Goal: Task Accomplishment & Management: Use online tool/utility

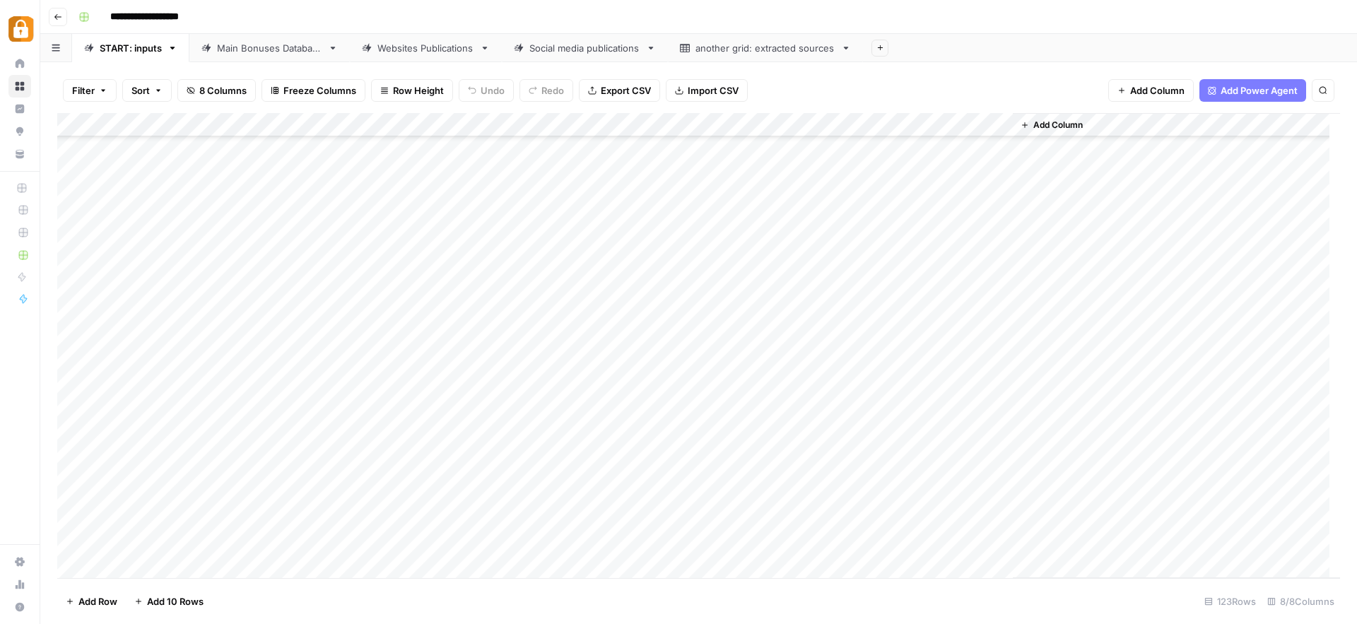
scroll to position [2327, 0]
click at [293, 48] on div "Main Bonuses Database" at bounding box center [269, 48] width 105 height 14
click at [1040, 381] on div "Add Column" at bounding box center [698, 345] width 1283 height 465
click at [1041, 408] on div "Add Column" at bounding box center [698, 345] width 1283 height 465
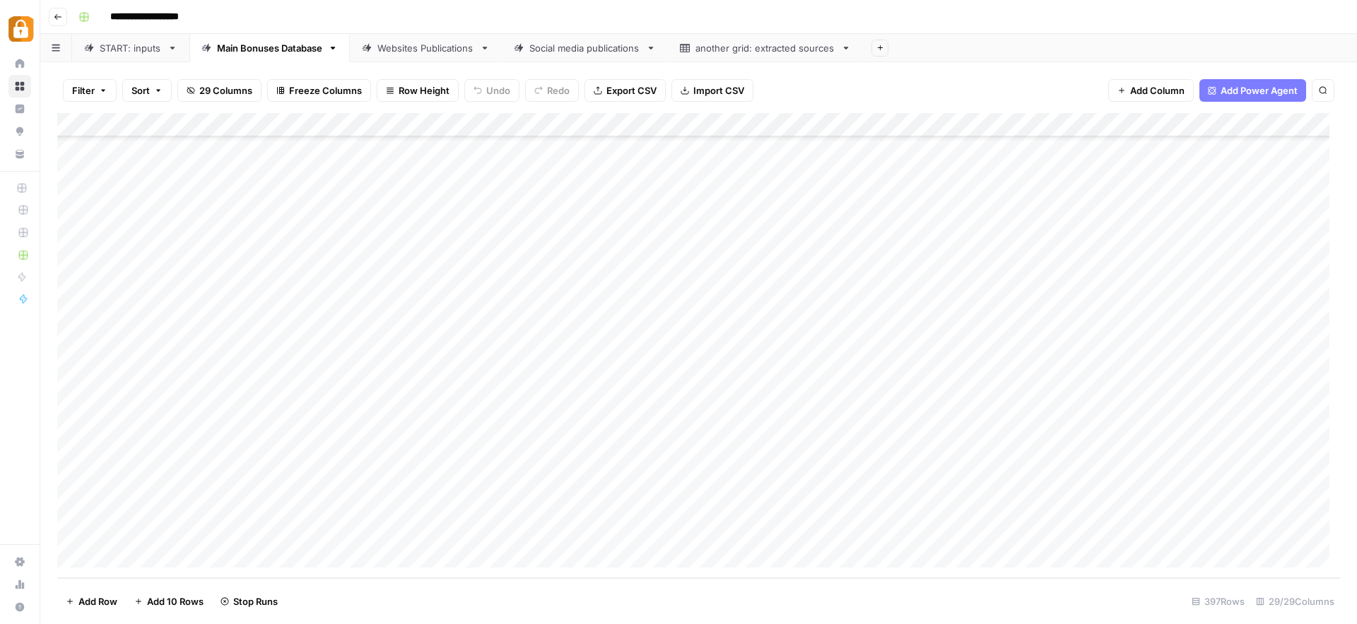
click at [1039, 483] on div "Add Column" at bounding box center [698, 345] width 1283 height 465
click at [1040, 506] on div "Add Column" at bounding box center [698, 345] width 1283 height 465
click at [1042, 528] on div "Add Column" at bounding box center [698, 345] width 1283 height 465
click at [705, 341] on div "Add Column" at bounding box center [698, 345] width 1283 height 465
click at [642, 393] on div "Add Column" at bounding box center [698, 345] width 1283 height 465
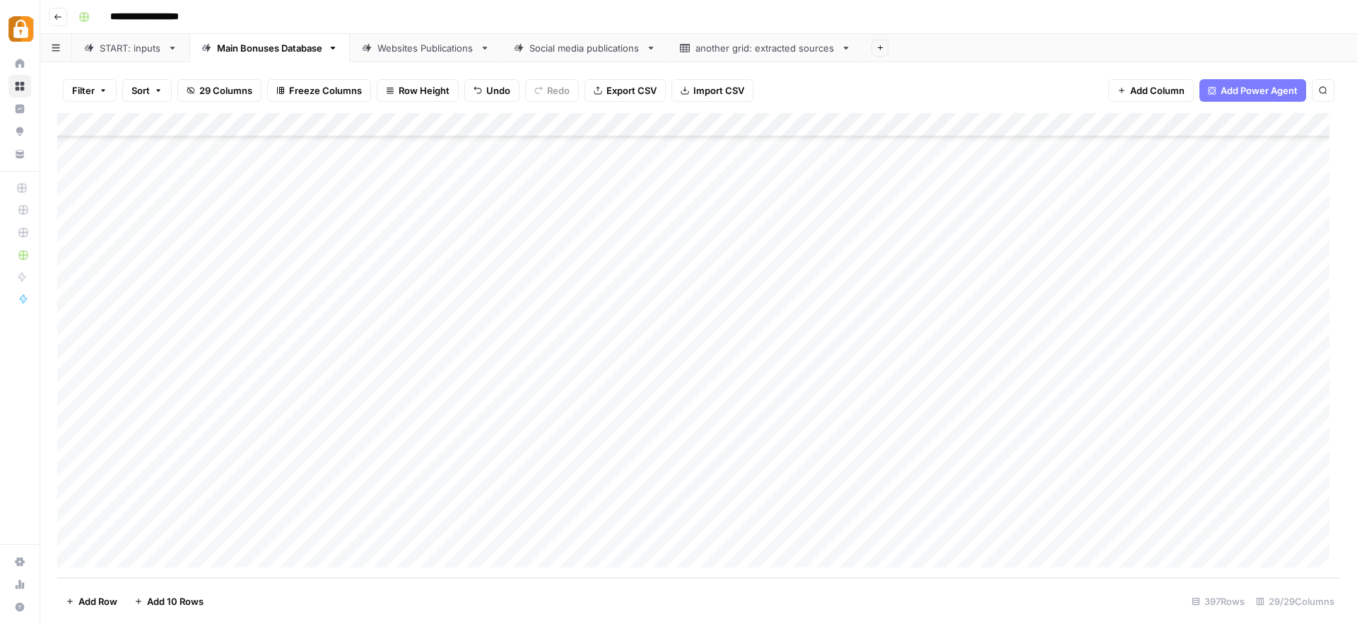
click at [649, 412] on div "Add Column" at bounding box center [698, 345] width 1283 height 465
click at [650, 482] on div "Add Column" at bounding box center [698, 345] width 1283 height 465
click at [658, 507] on div "Add Column" at bounding box center [698, 345] width 1283 height 465
click at [708, 486] on div "Add Column" at bounding box center [698, 345] width 1283 height 465
drag, startPoint x: 765, startPoint y: 494, endPoint x: 762, endPoint y: 535, distance: 40.4
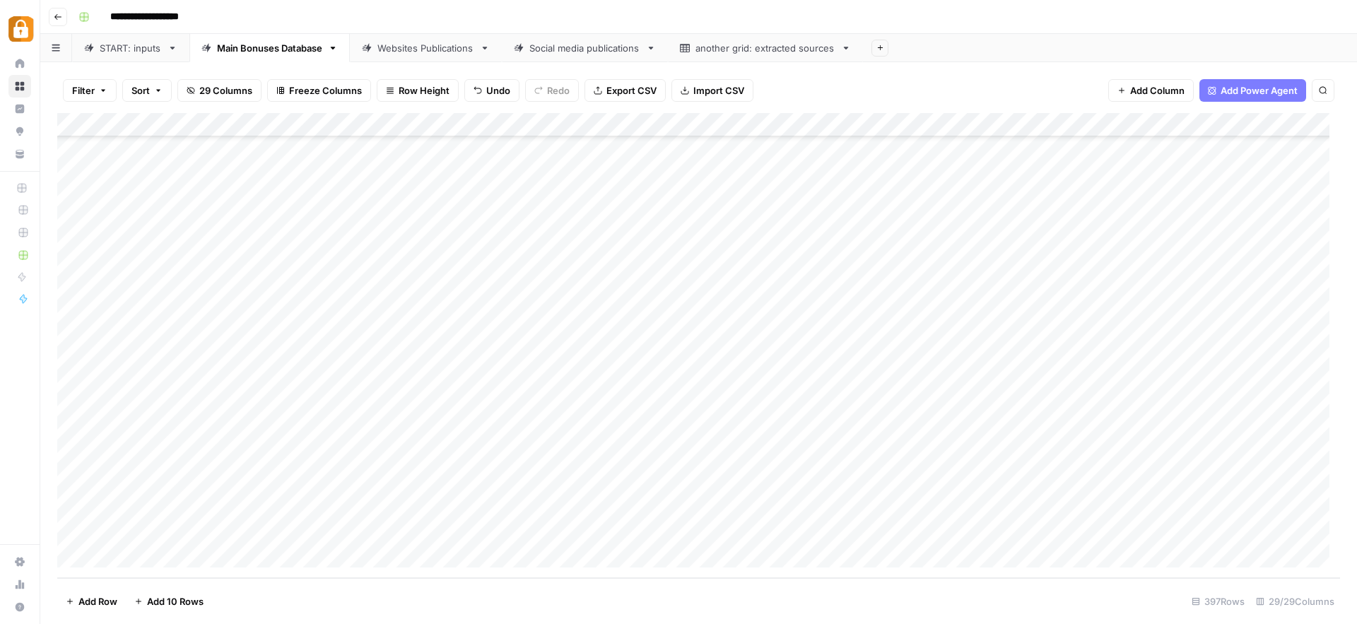
click at [762, 535] on div "Add Column" at bounding box center [698, 345] width 1283 height 465
click at [1128, 387] on div "Add Column" at bounding box center [698, 345] width 1283 height 465
click at [1126, 409] on div "Add Column" at bounding box center [698, 345] width 1283 height 465
click at [1124, 486] on div "Add Column" at bounding box center [698, 345] width 1283 height 465
click at [1126, 504] on div "Add Column" at bounding box center [698, 345] width 1283 height 465
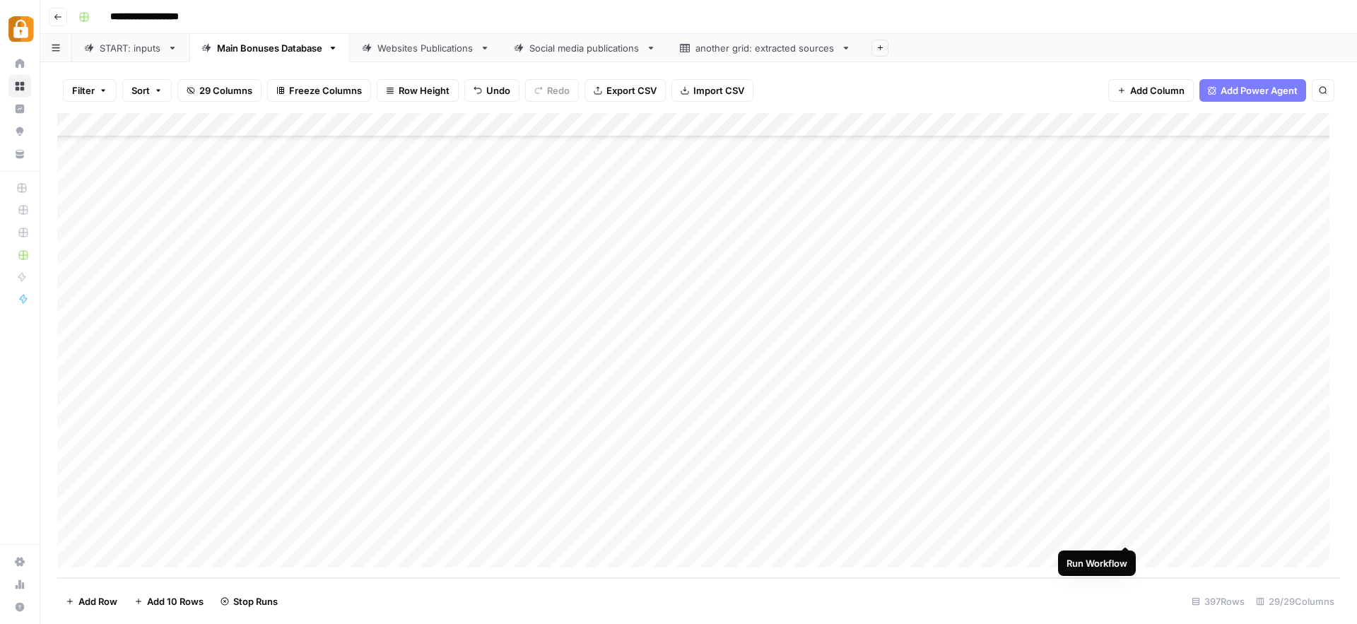
click at [1127, 528] on div "Add Column" at bounding box center [698, 345] width 1283 height 465
click at [448, 43] on div "Websites Publications" at bounding box center [426, 48] width 97 height 14
click at [256, 51] on div "Main Bonuses Database" at bounding box center [269, 48] width 105 height 14
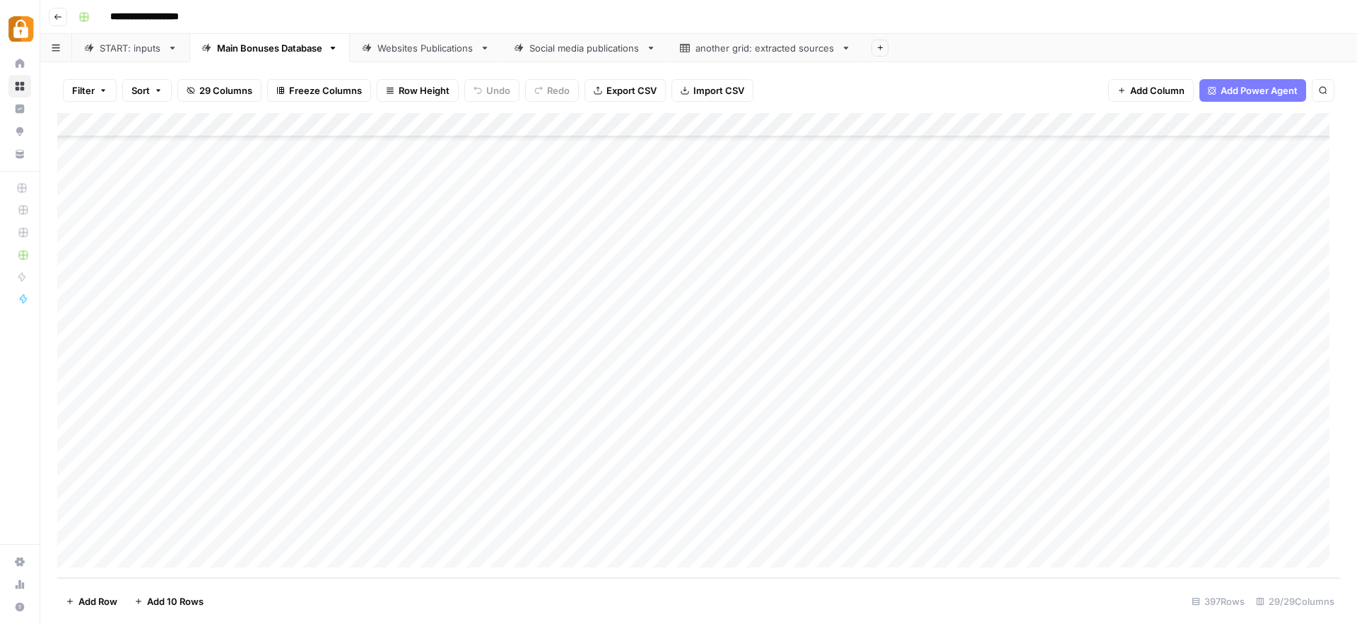
click at [455, 50] on div "Websites Publications" at bounding box center [426, 48] width 97 height 14
click at [443, 441] on div "Add Column" at bounding box center [698, 345] width 1283 height 465
click at [440, 454] on div "Add Column" at bounding box center [698, 345] width 1283 height 465
click at [933, 460] on div "Add Column" at bounding box center [698, 345] width 1283 height 465
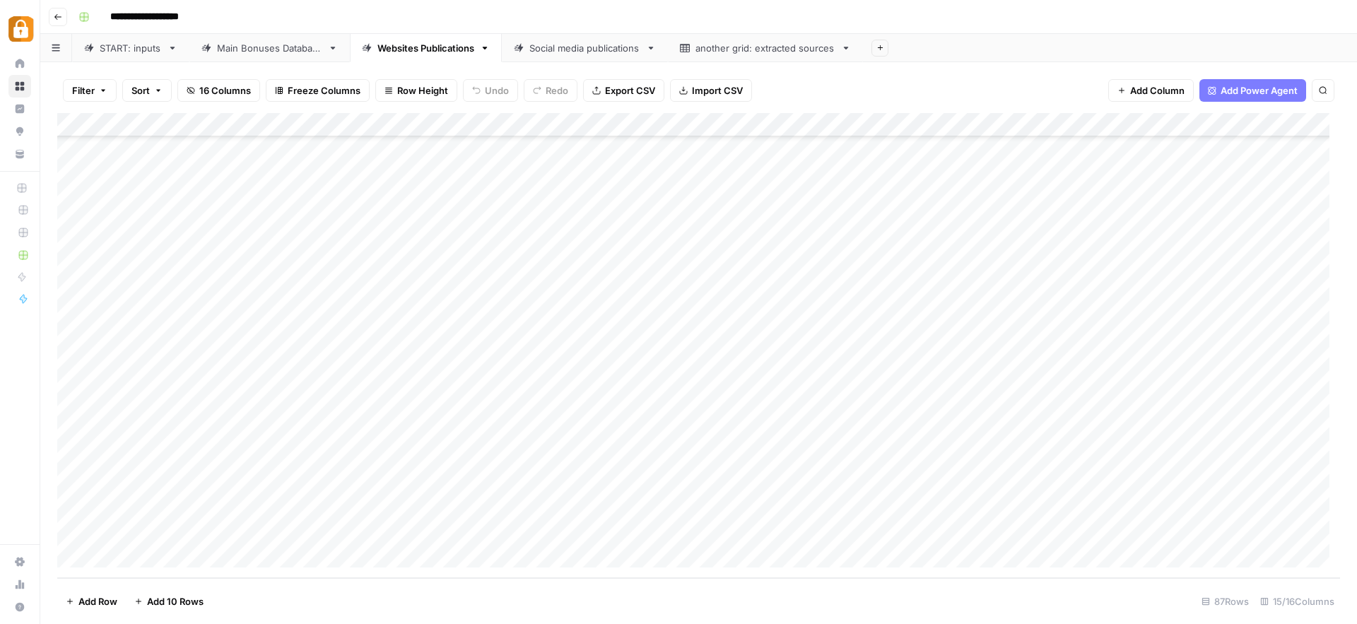
click at [937, 484] on div "Add Column" at bounding box center [698, 345] width 1283 height 465
click at [931, 497] on div "Add Column" at bounding box center [698, 345] width 1283 height 465
click at [928, 530] on div "Add Column" at bounding box center [698, 345] width 1283 height 465
drag, startPoint x: 923, startPoint y: 530, endPoint x: 191, endPoint y: 559, distance: 733.0
click at [526, 624] on html "**********" at bounding box center [678, 312] width 1357 height 624
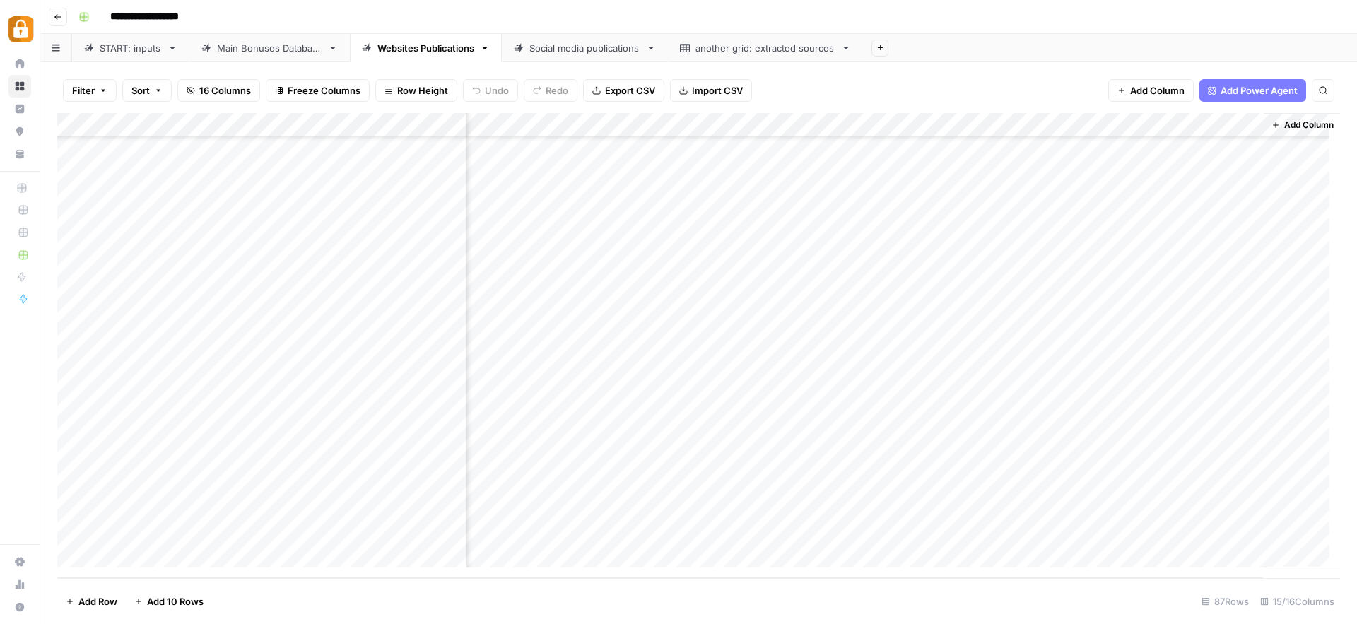
scroll to position [1683, 1047]
click at [607, 457] on div "Add Column" at bounding box center [698, 345] width 1283 height 465
click at [609, 483] on div "Add Column" at bounding box center [698, 345] width 1283 height 465
click at [603, 508] on div "Add Column" at bounding box center [698, 345] width 1283 height 465
click at [611, 529] on div "Add Column" at bounding box center [698, 345] width 1283 height 465
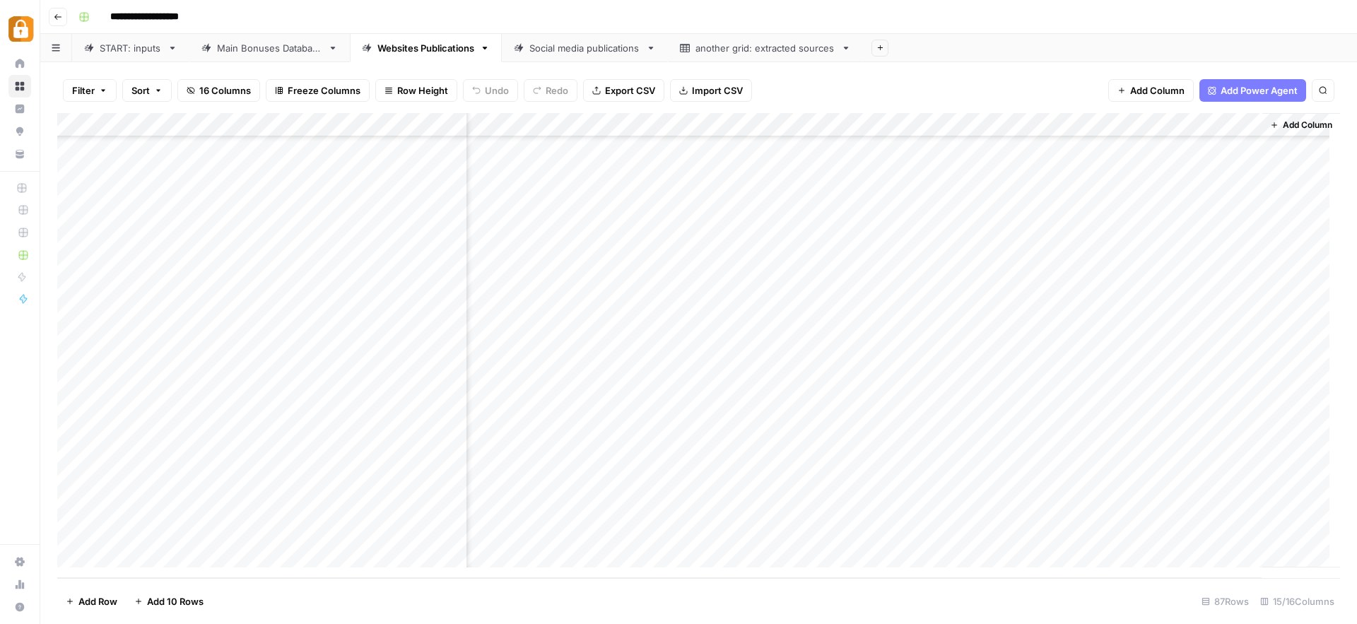
click at [244, 46] on div "Main Bonuses Database" at bounding box center [269, 48] width 105 height 14
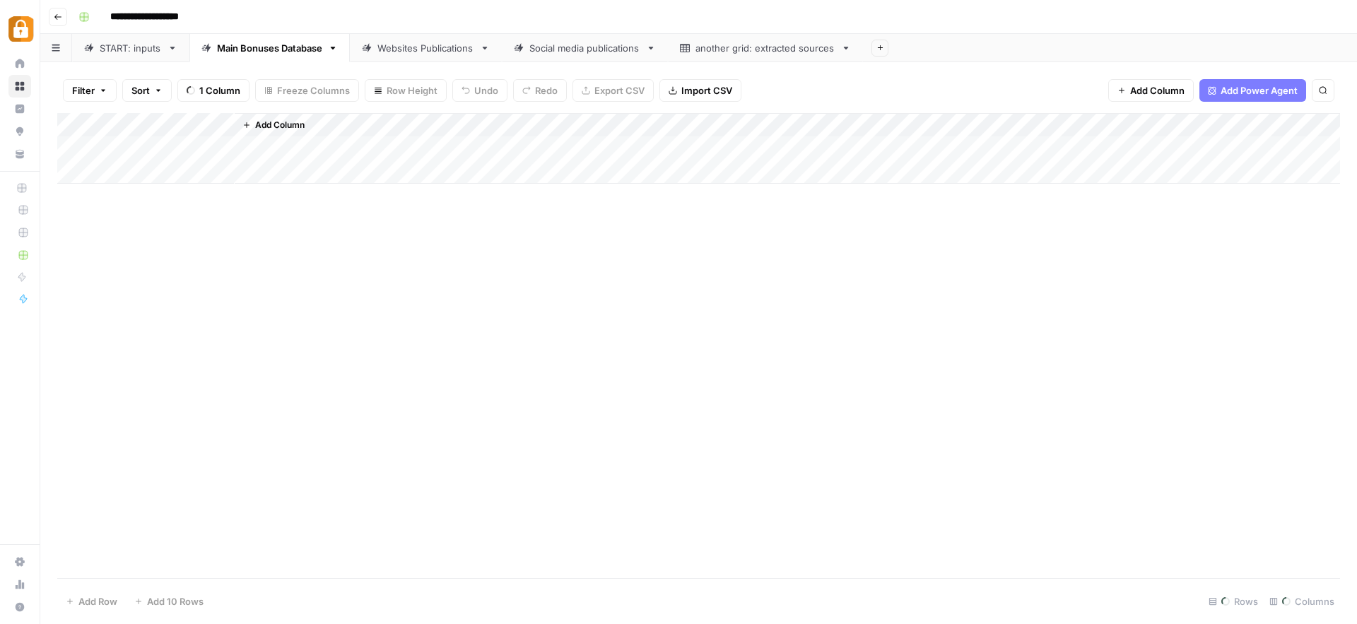
click at [422, 50] on div "Websites Publications" at bounding box center [426, 48] width 97 height 14
click at [240, 46] on div "Main Bonuses Database" at bounding box center [269, 48] width 105 height 14
click at [426, 49] on div "Websites Publications" at bounding box center [426, 48] width 97 height 14
click at [148, 48] on div "START: inputs" at bounding box center [131, 48] width 62 height 14
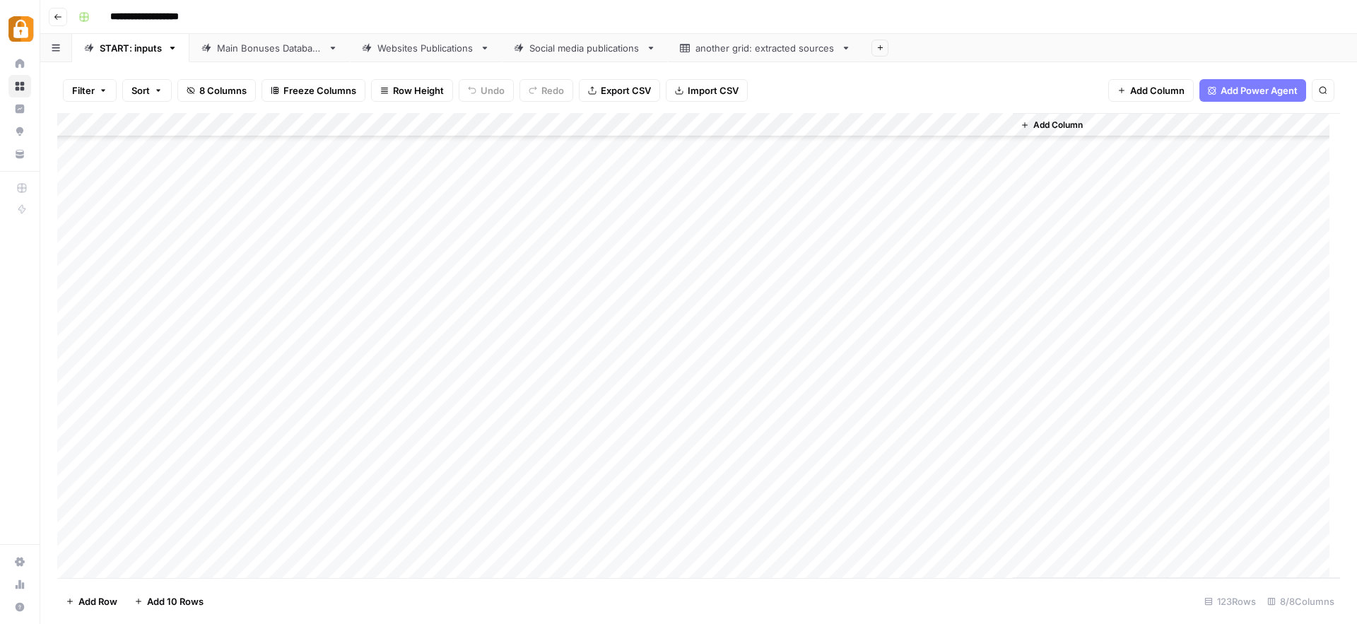
scroll to position [2233, 0]
click at [251, 48] on div "Main Bonuses Database" at bounding box center [269, 48] width 105 height 14
click at [445, 49] on div "Websites Publications" at bounding box center [426, 48] width 97 height 14
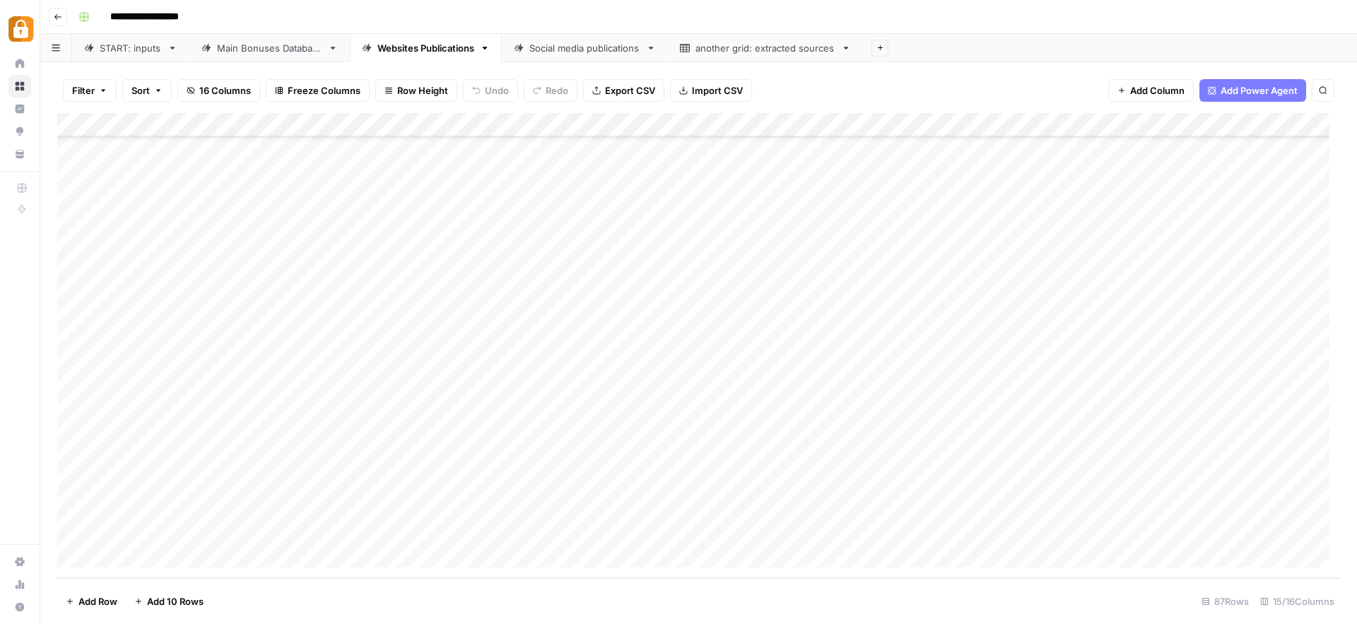
click at [254, 52] on div "Main Bonuses Database" at bounding box center [269, 48] width 105 height 14
click at [274, 417] on div "Add Column" at bounding box center [698, 345] width 1283 height 465
click at [723, 415] on div "Add Column" at bounding box center [698, 345] width 1283 height 465
click at [1127, 409] on div "Add Column" at bounding box center [698, 345] width 1283 height 465
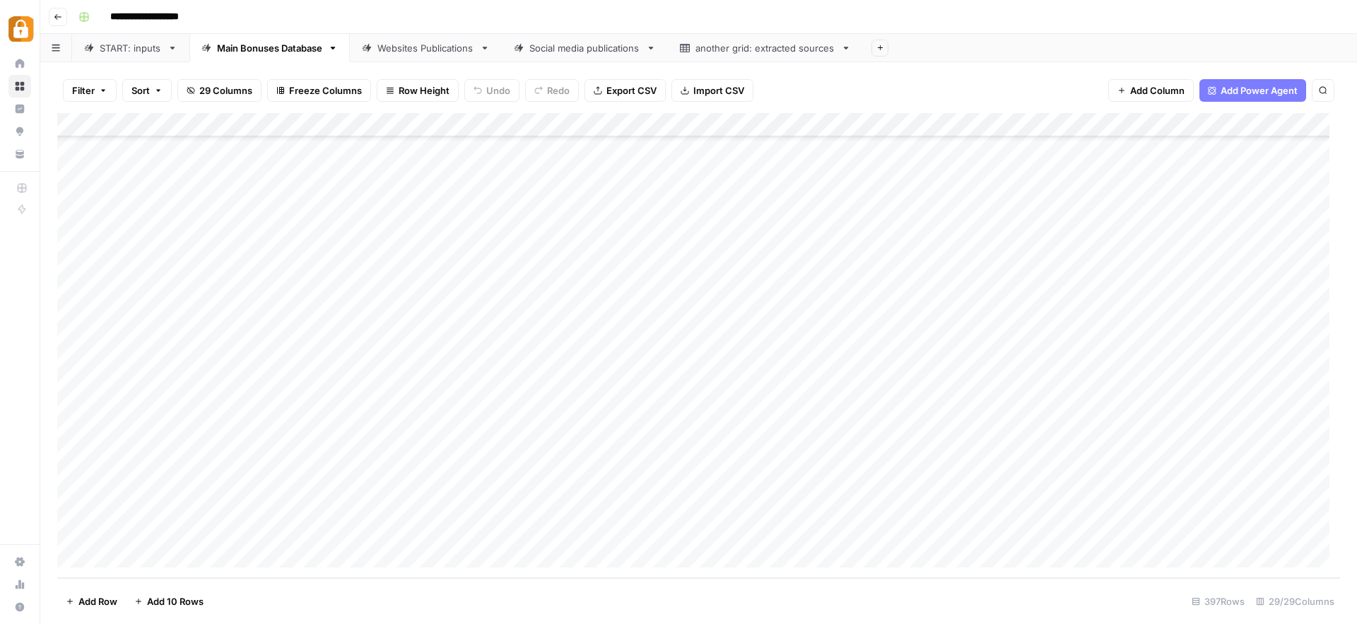
click at [403, 45] on div "Websites Publications" at bounding box center [426, 48] width 97 height 14
click at [817, 457] on div "Add Column" at bounding box center [698, 345] width 1283 height 465
click at [819, 482] on div "Add Column" at bounding box center [698, 345] width 1283 height 465
click at [817, 501] on div "Add Column" at bounding box center [698, 345] width 1283 height 465
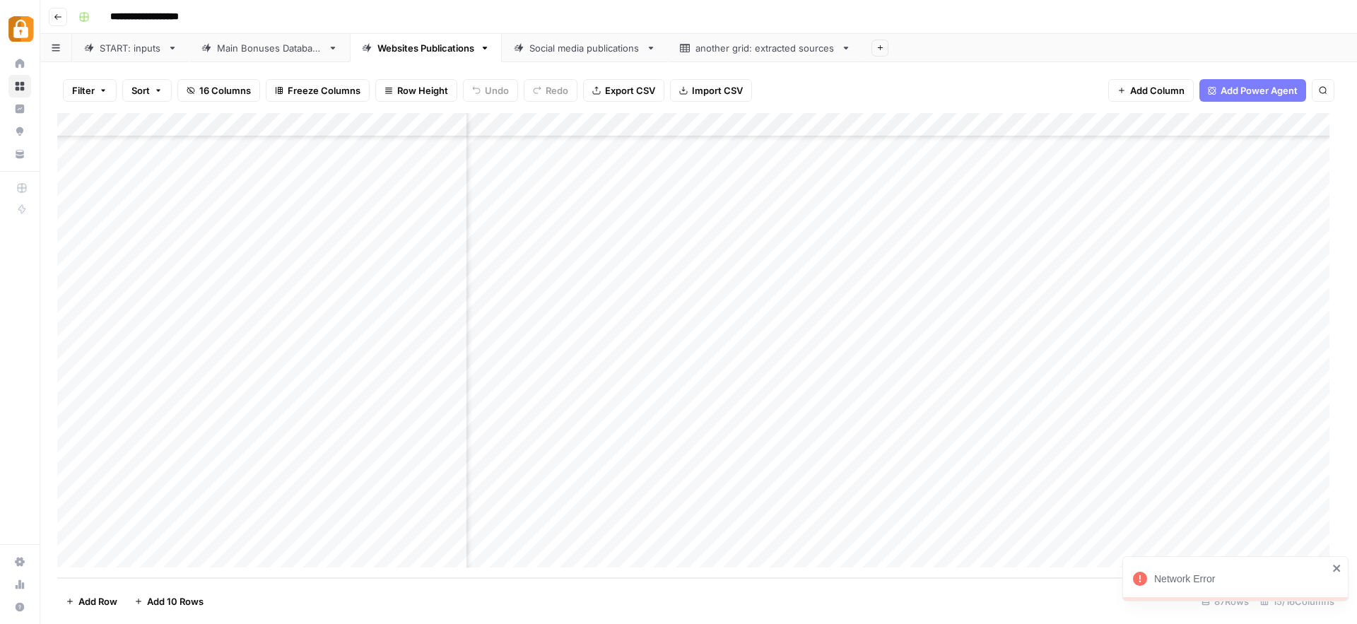
click at [1335, 563] on icon "close" at bounding box center [1338, 568] width 10 height 11
click at [983, 455] on div "Add Column" at bounding box center [698, 345] width 1283 height 465
click at [988, 484] on div "Add Column" at bounding box center [698, 345] width 1283 height 465
click at [990, 531] on div "Add Column" at bounding box center [698, 345] width 1283 height 465
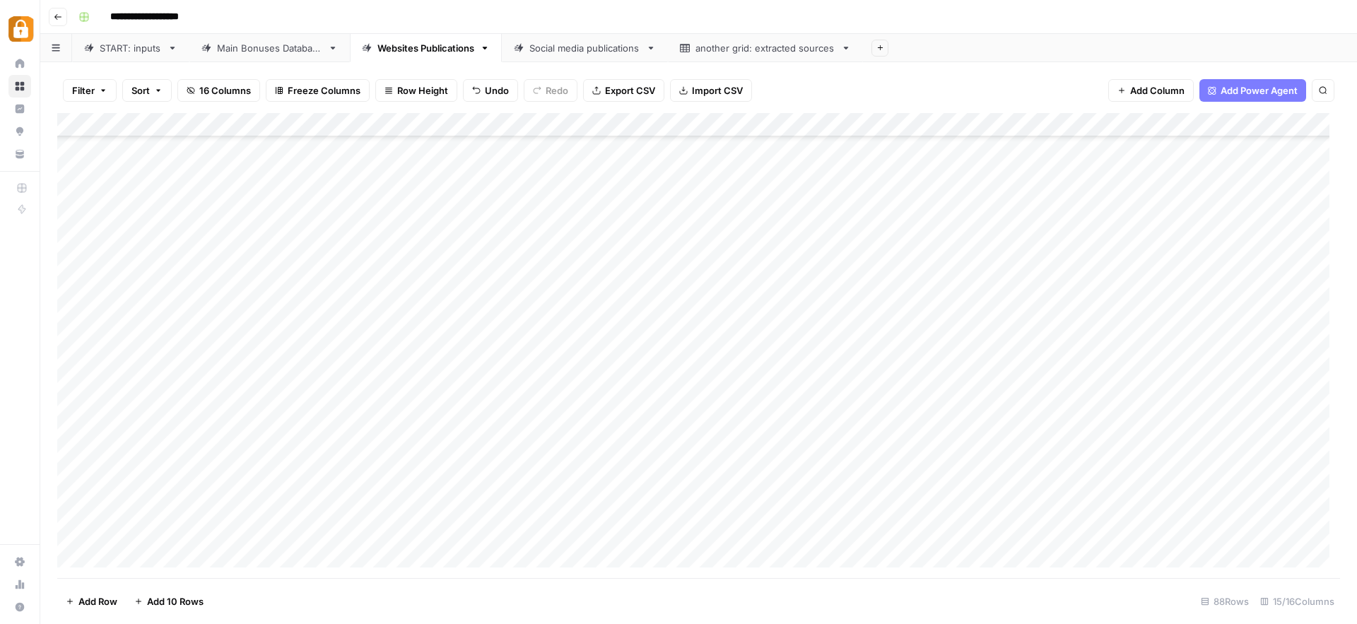
scroll to position [1707, 0]
click at [128, 558] on div "Add Column" at bounding box center [698, 345] width 1283 height 465
click at [119, 559] on div "Add Column" at bounding box center [698, 345] width 1283 height 465
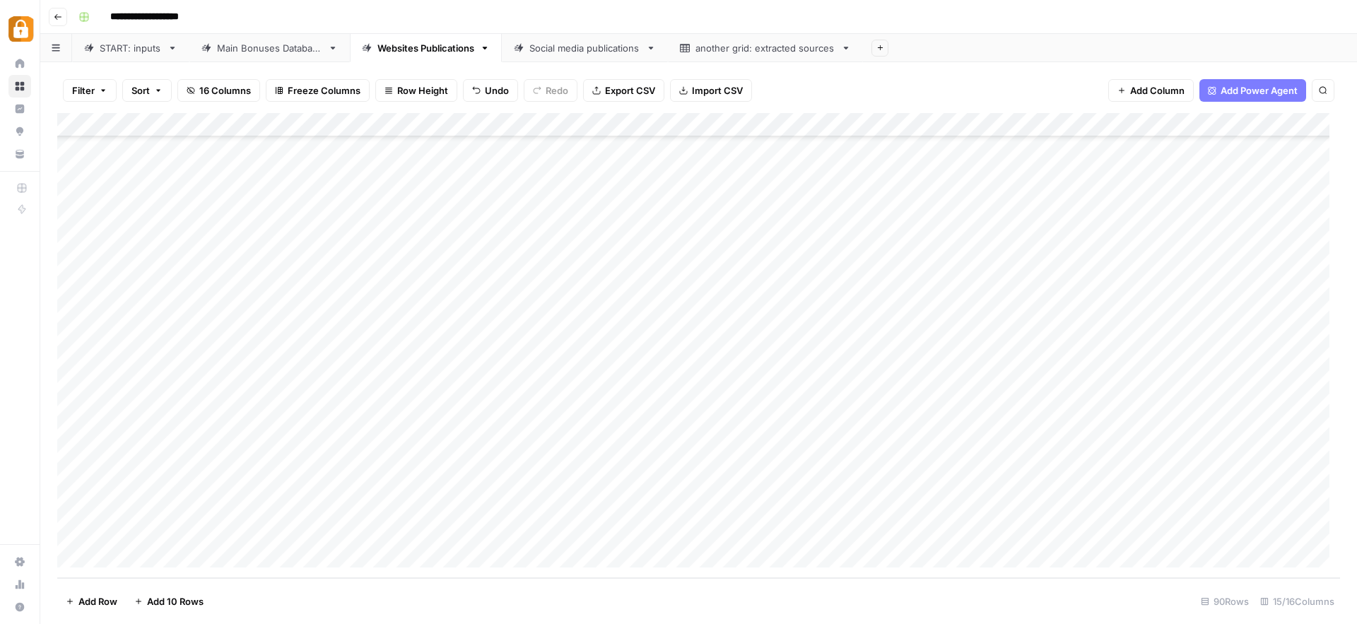
click at [289, 486] on div "Add Column" at bounding box center [698, 345] width 1283 height 465
click at [264, 483] on div "Add Column" at bounding box center [698, 345] width 1283 height 465
click at [595, 483] on div "Add Column" at bounding box center [698, 345] width 1283 height 465
click at [683, 484] on div "Add Column" at bounding box center [698, 345] width 1283 height 465
click at [600, 488] on div "Add Column" at bounding box center [698, 345] width 1283 height 465
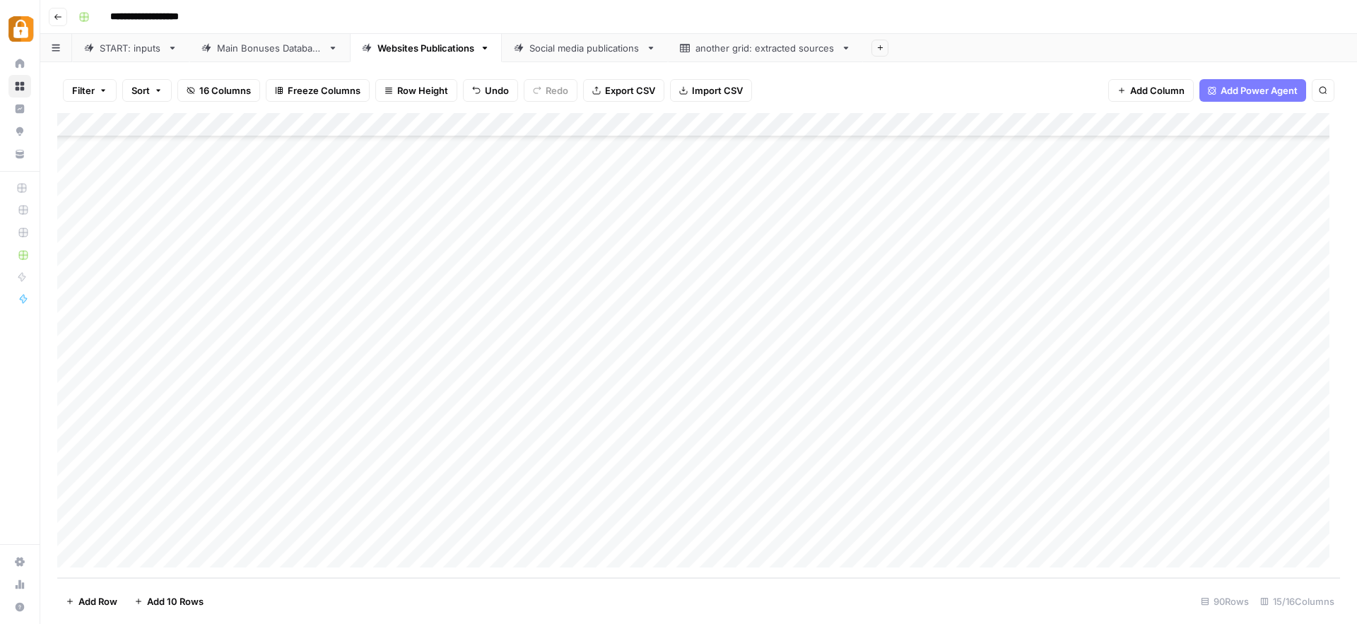
click at [136, 56] on link "START: inputs" at bounding box center [130, 48] width 117 height 28
click at [259, 447] on div "Add Column" at bounding box center [698, 345] width 1283 height 465
click at [259, 448] on div "Add Column" at bounding box center [698, 345] width 1283 height 465
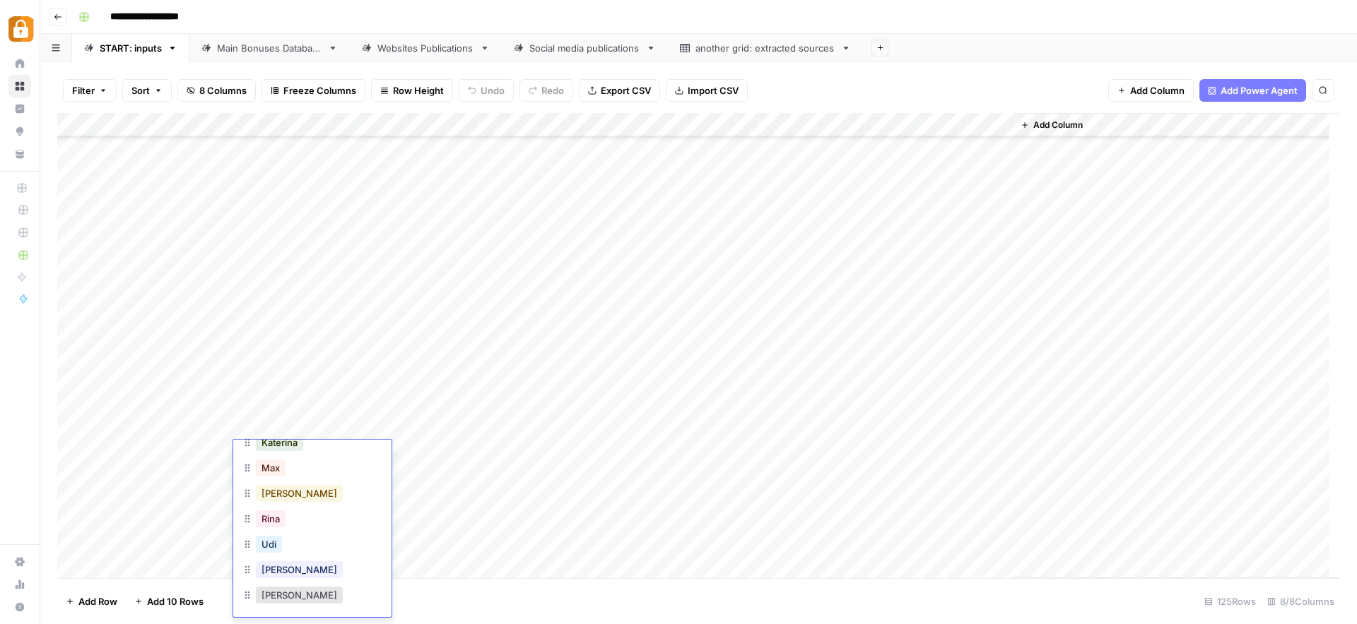
scroll to position [71, 0]
click at [275, 560] on button "[PERSON_NAME]" at bounding box center [299, 563] width 87 height 17
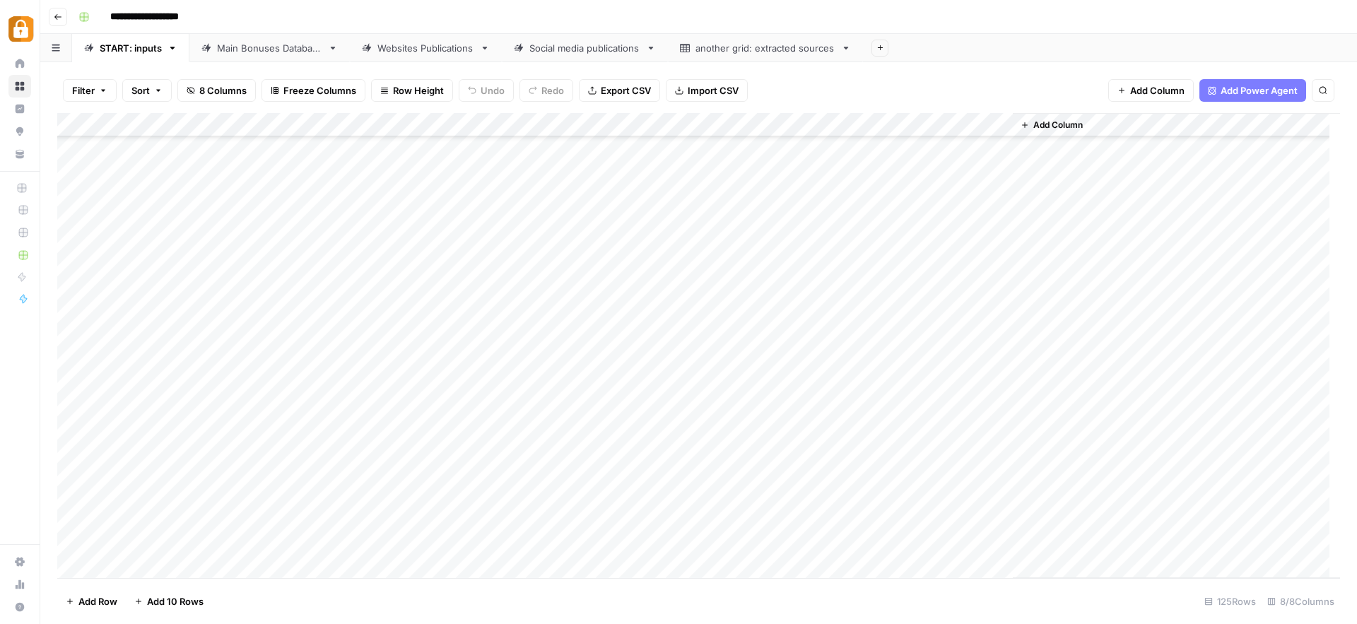
click at [363, 451] on div "Add Column" at bounding box center [698, 345] width 1283 height 465
click at [428, 451] on div "Add Column" at bounding box center [698, 345] width 1283 height 465
click at [428, 451] on textarea at bounding box center [417, 454] width 226 height 20
paste textarea "**********"
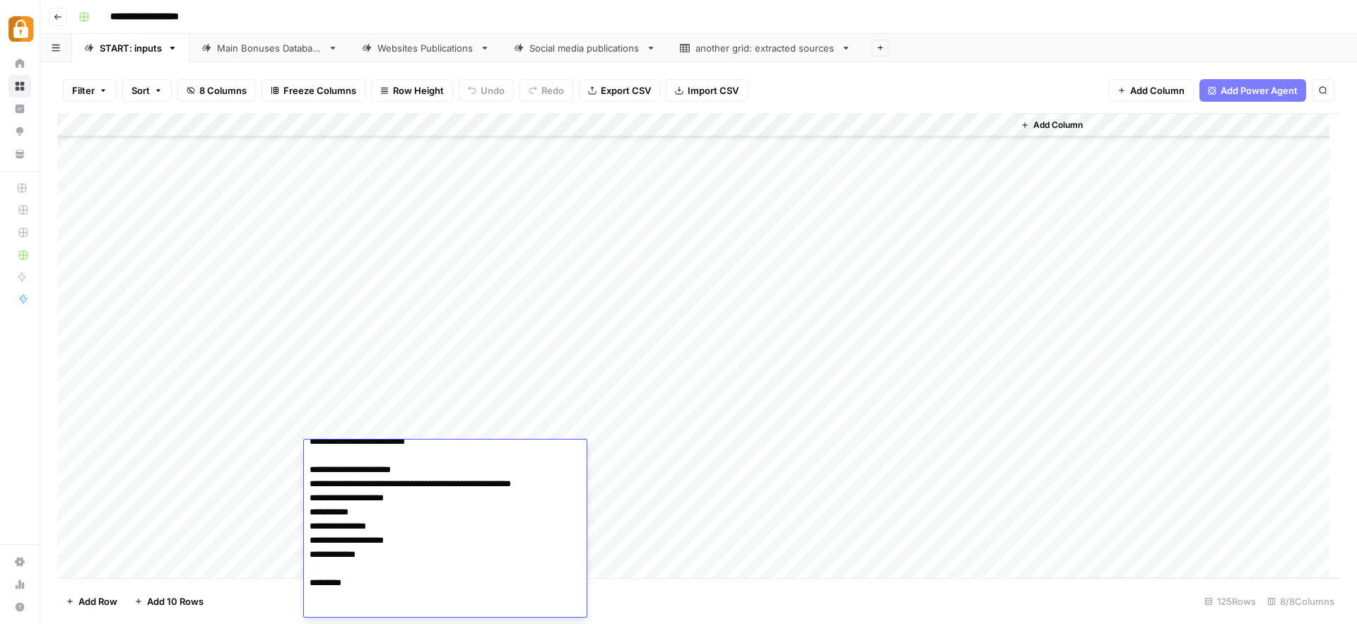
scroll to position [238, 0]
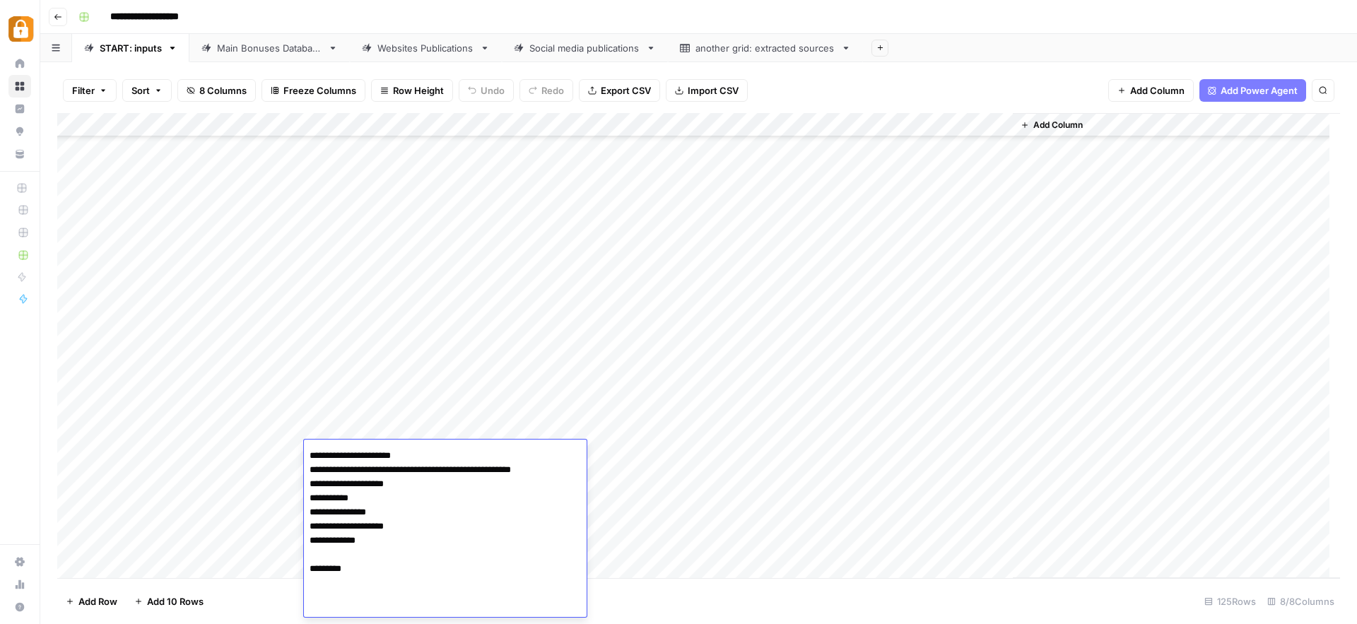
paste textarea "**********"
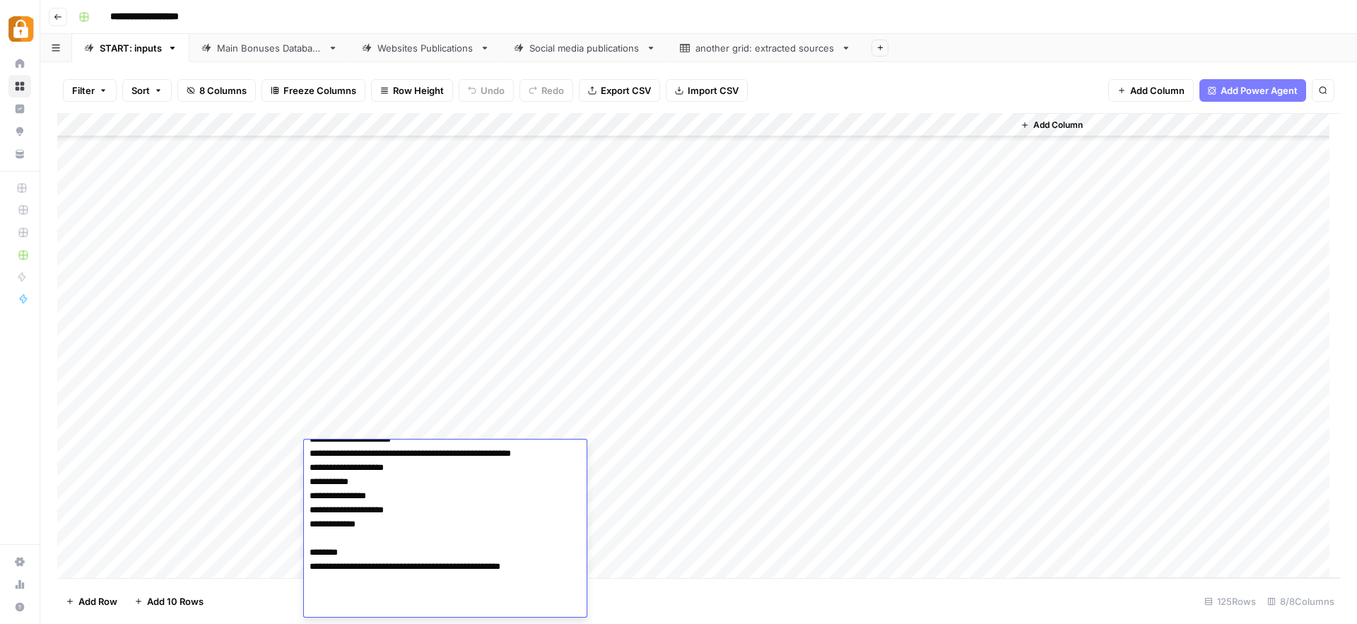
scroll to position [257, 0]
paste textarea "**********"
type textarea "**********"
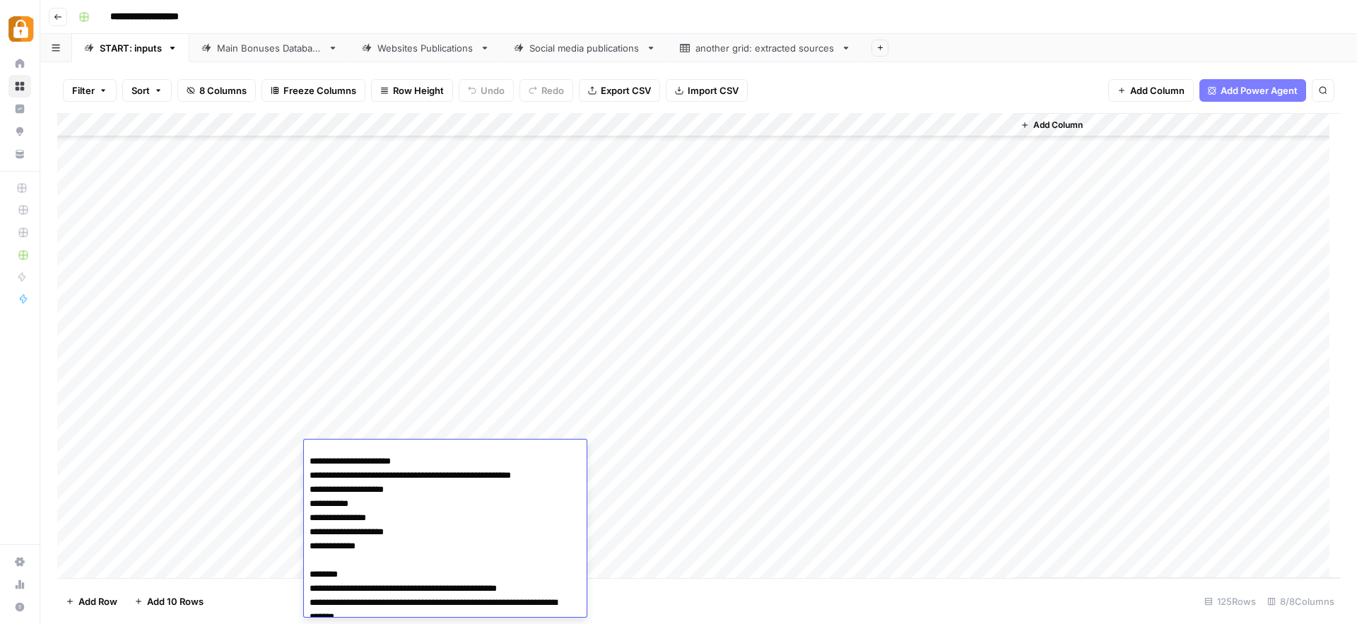
scroll to position [0, 0]
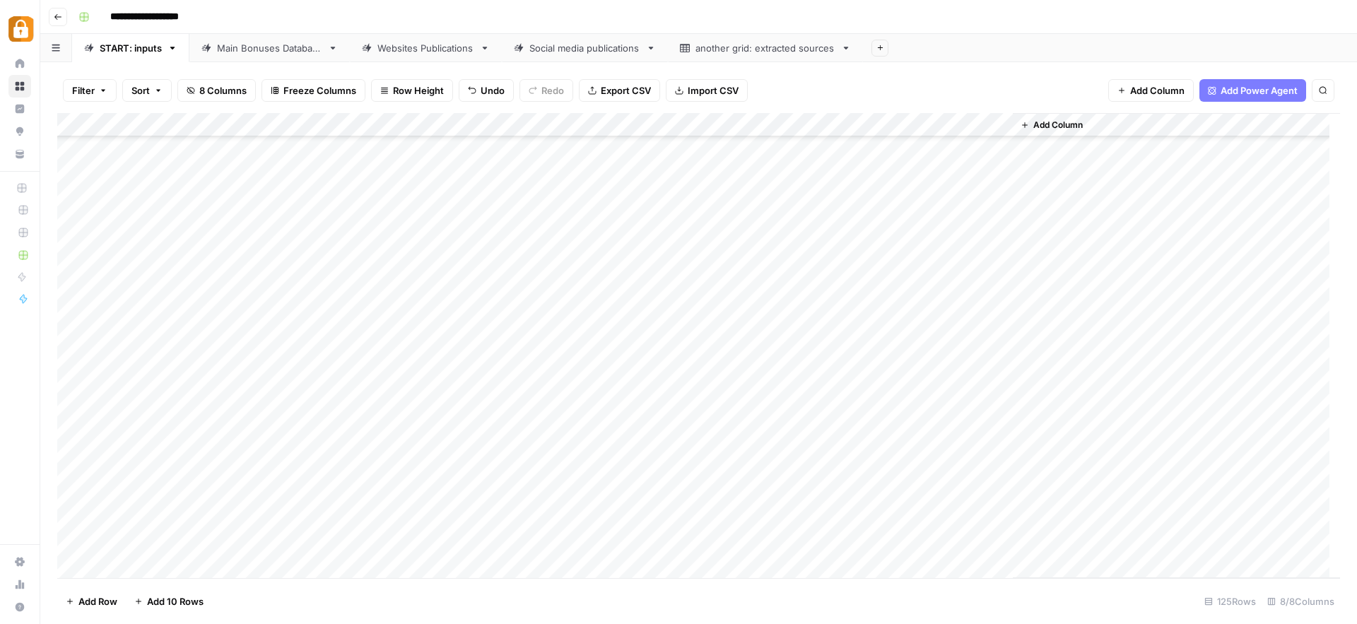
click at [610, 454] on div "Add Column" at bounding box center [698, 345] width 1283 height 465
click at [610, 454] on input "text" at bounding box center [645, 458] width 123 height 13
click at [608, 600] on button "WP" at bounding box center [602, 603] width 26 height 17
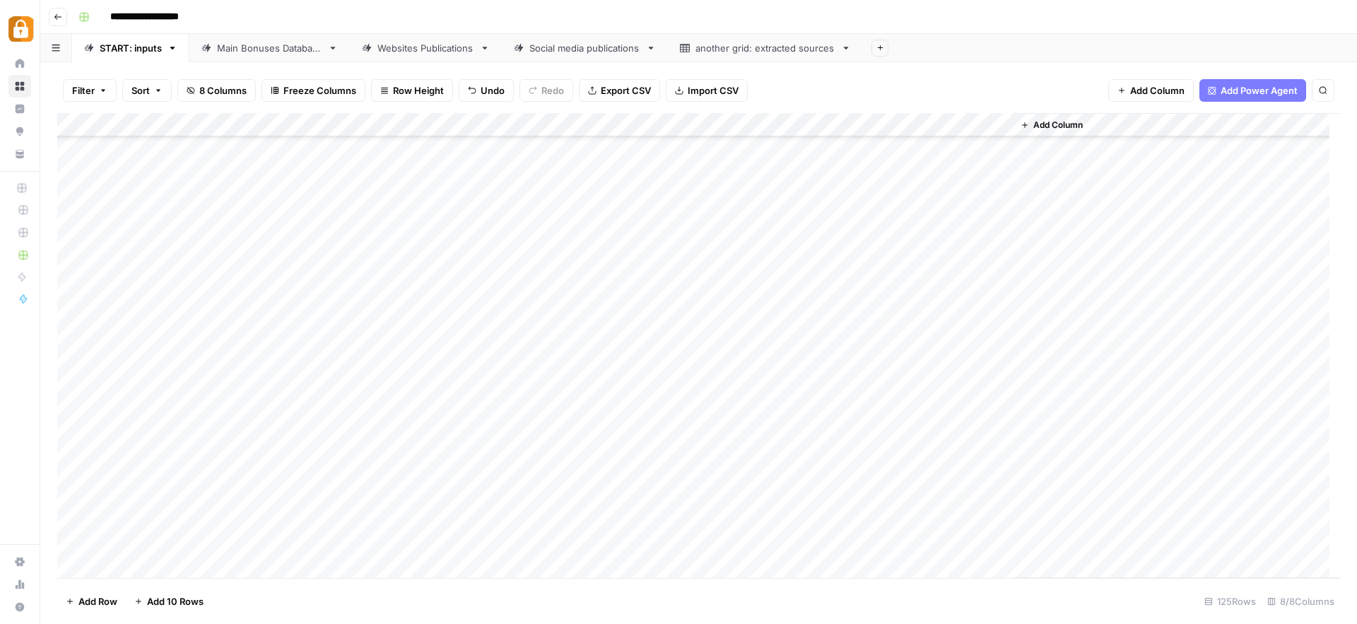
click at [934, 449] on div "Add Column" at bounding box center [698, 345] width 1283 height 465
click at [332, 479] on div "Add Column" at bounding box center [698, 345] width 1283 height 465
paste textarea "**********"
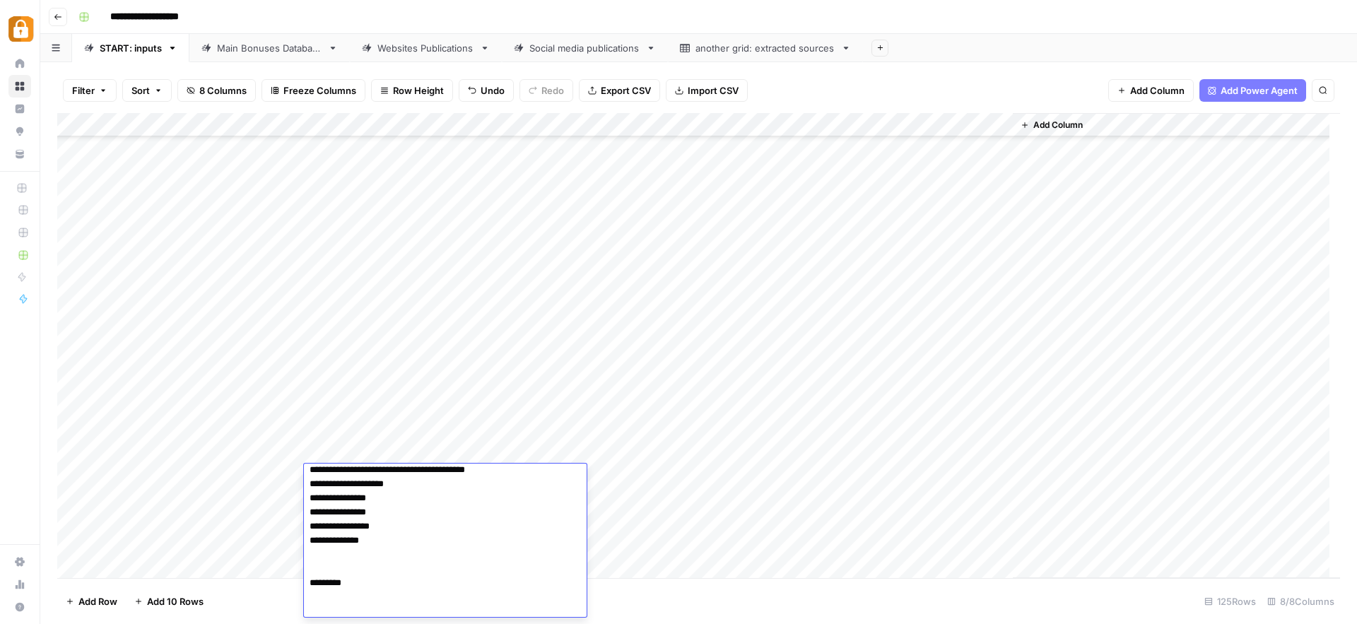
scroll to position [390, 0]
paste textarea "**********"
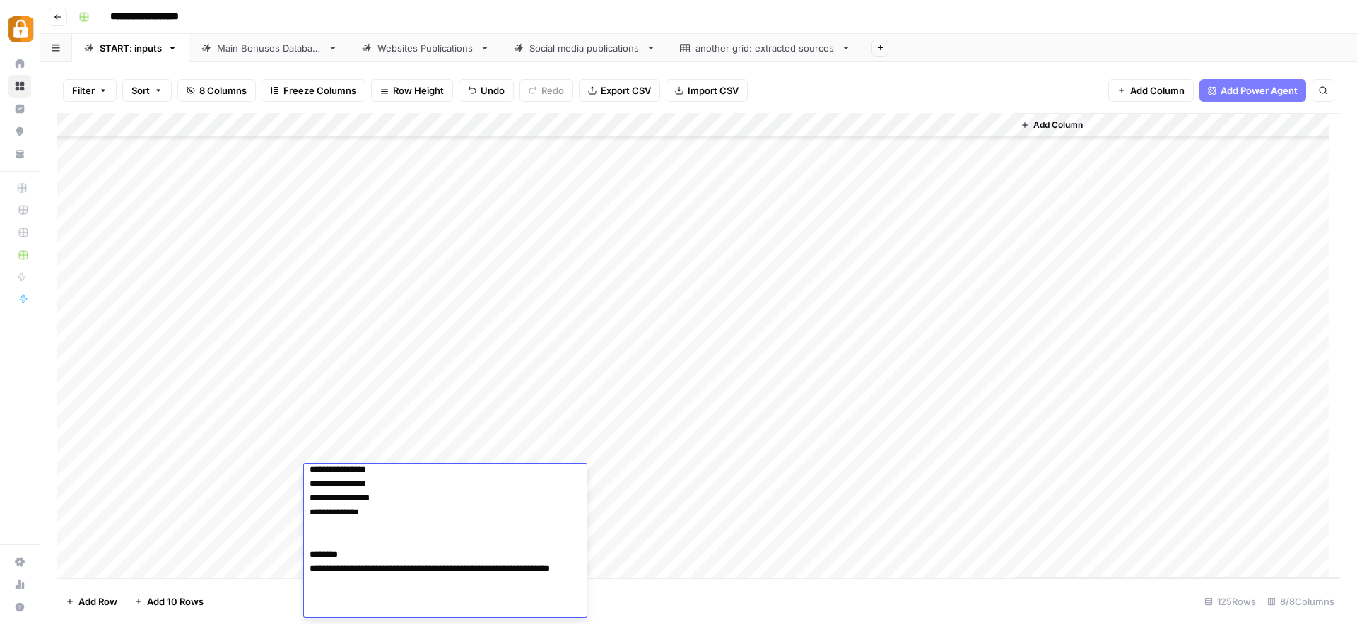
scroll to position [418, 0]
paste textarea "**********"
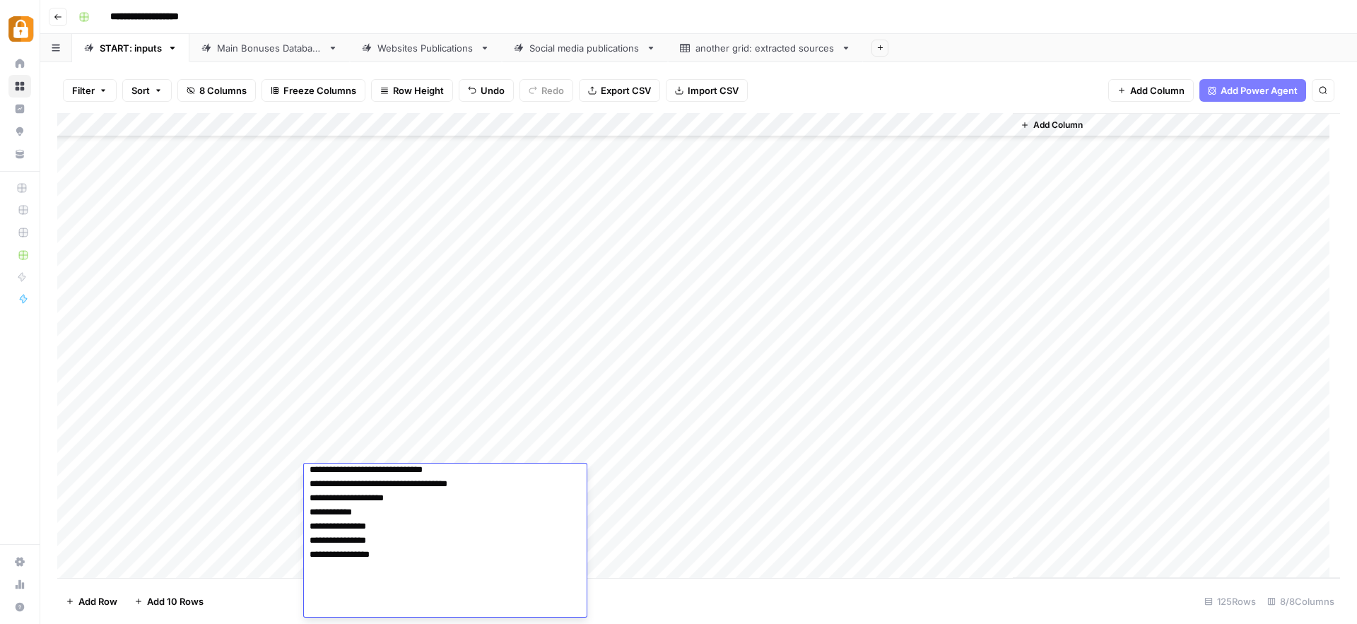
scroll to position [814, 0]
paste textarea "**********"
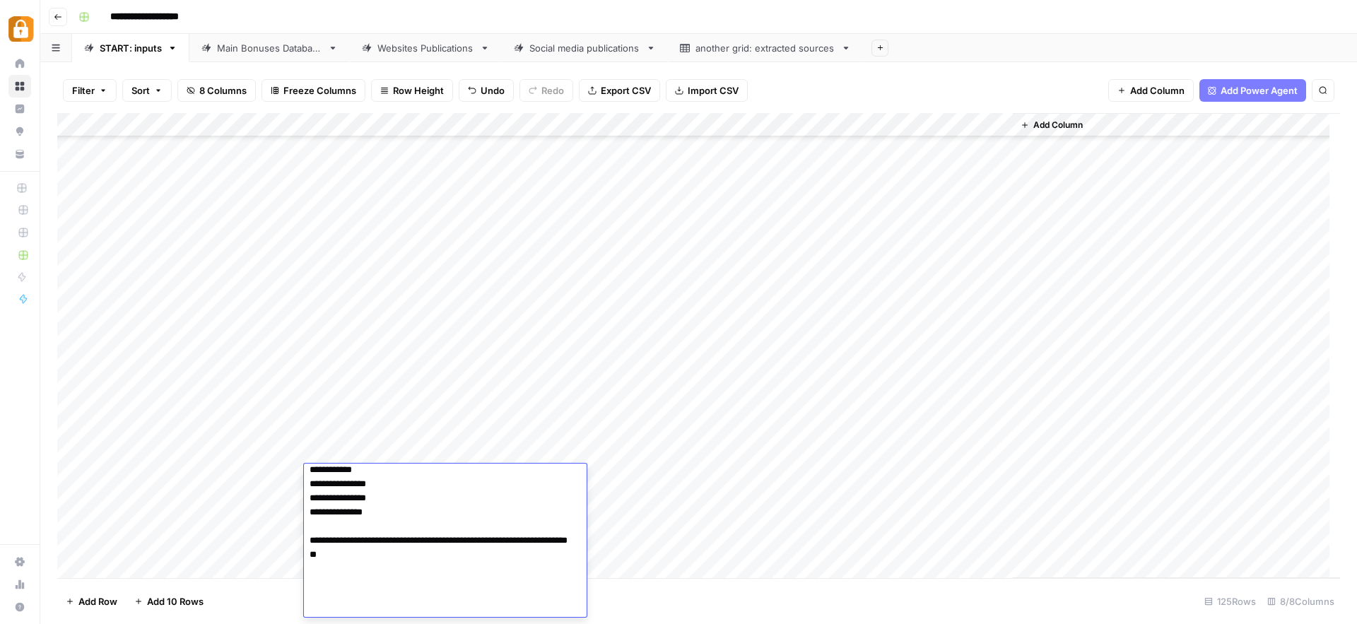
paste textarea "**********"
type textarea "**********"
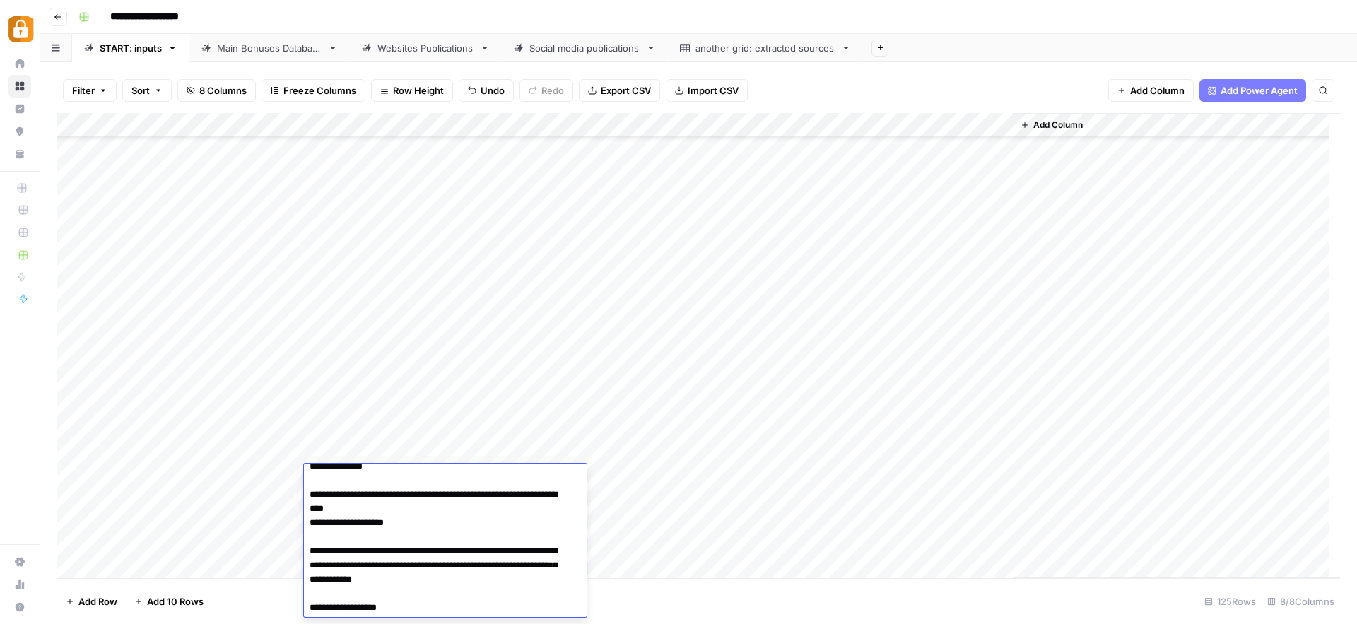
scroll to position [896, 0]
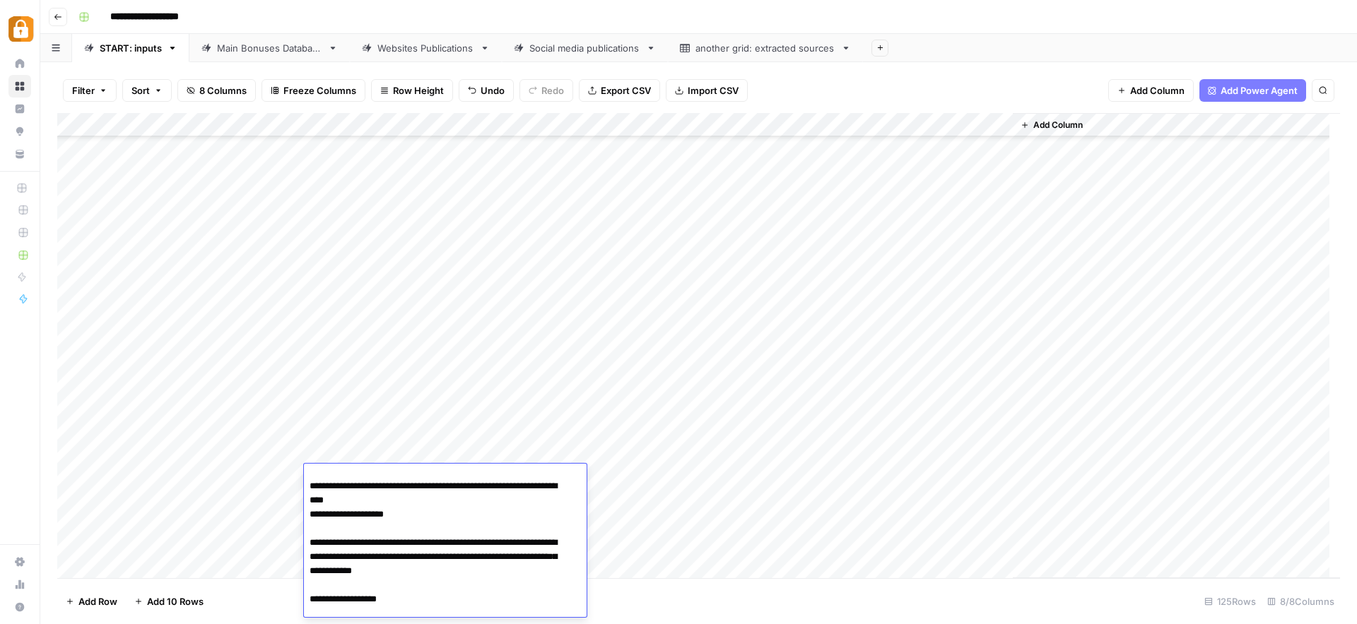
click at [427, 503] on textarea at bounding box center [440, 303] width 272 height 1462
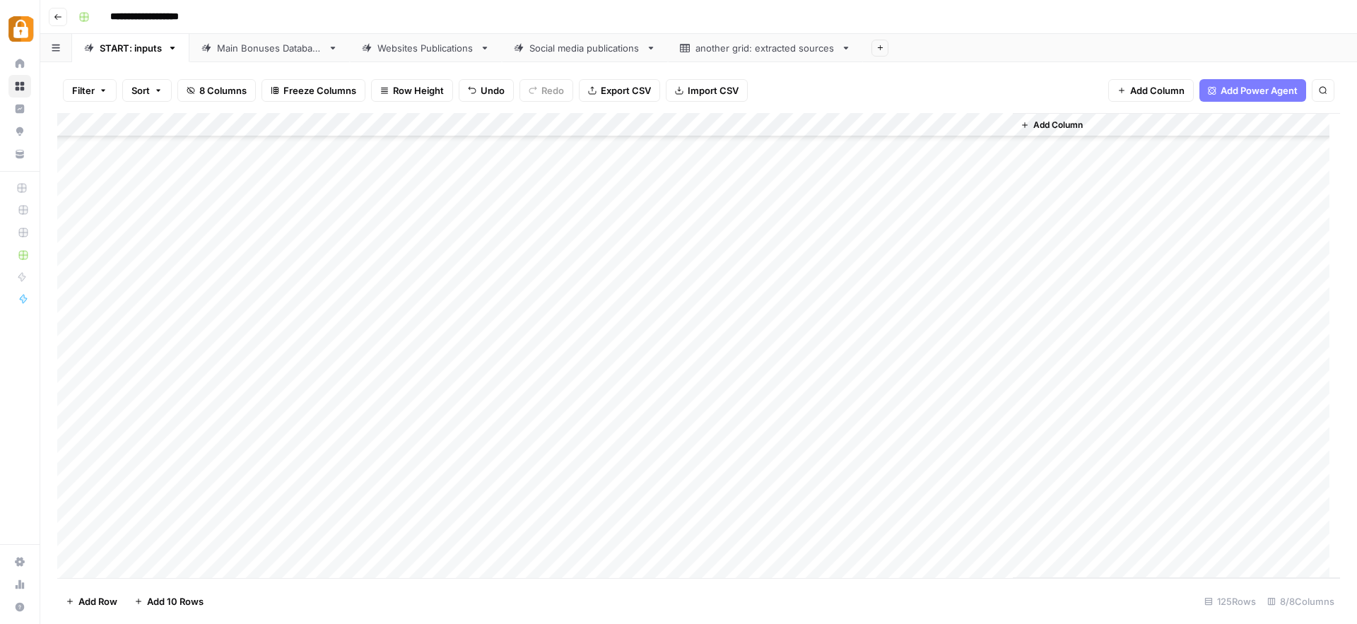
click at [380, 473] on div "Add Column" at bounding box center [698, 345] width 1283 height 465
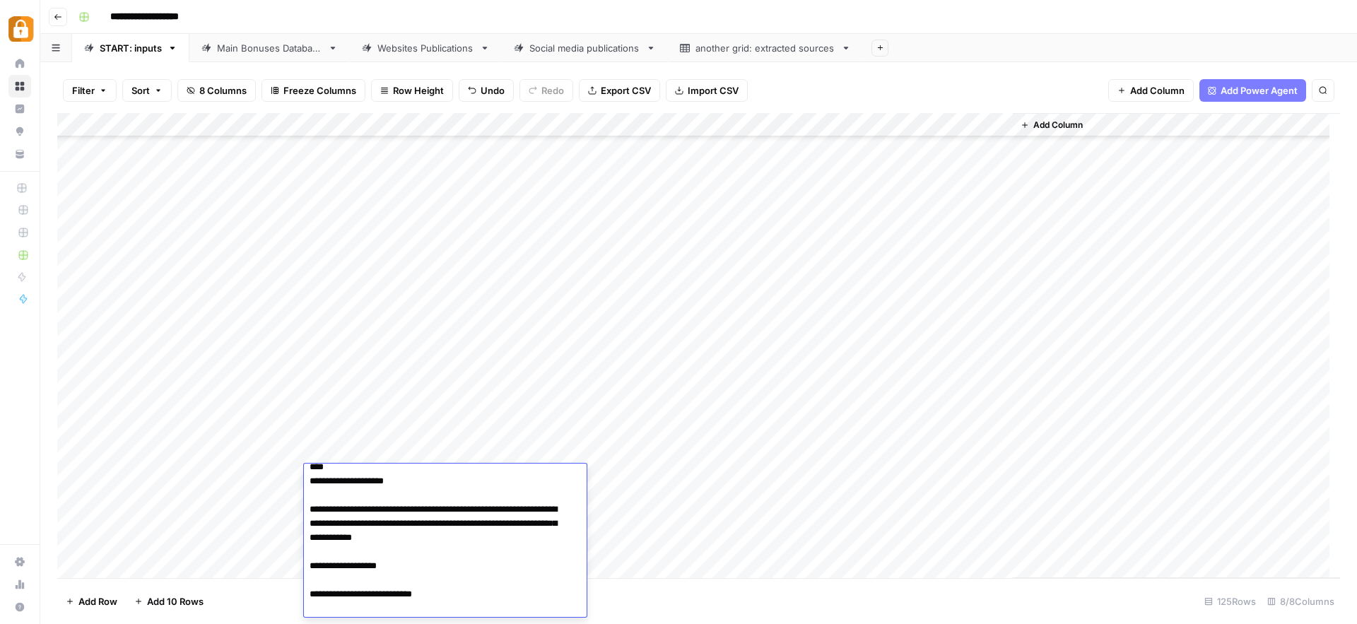
scroll to position [909, 0]
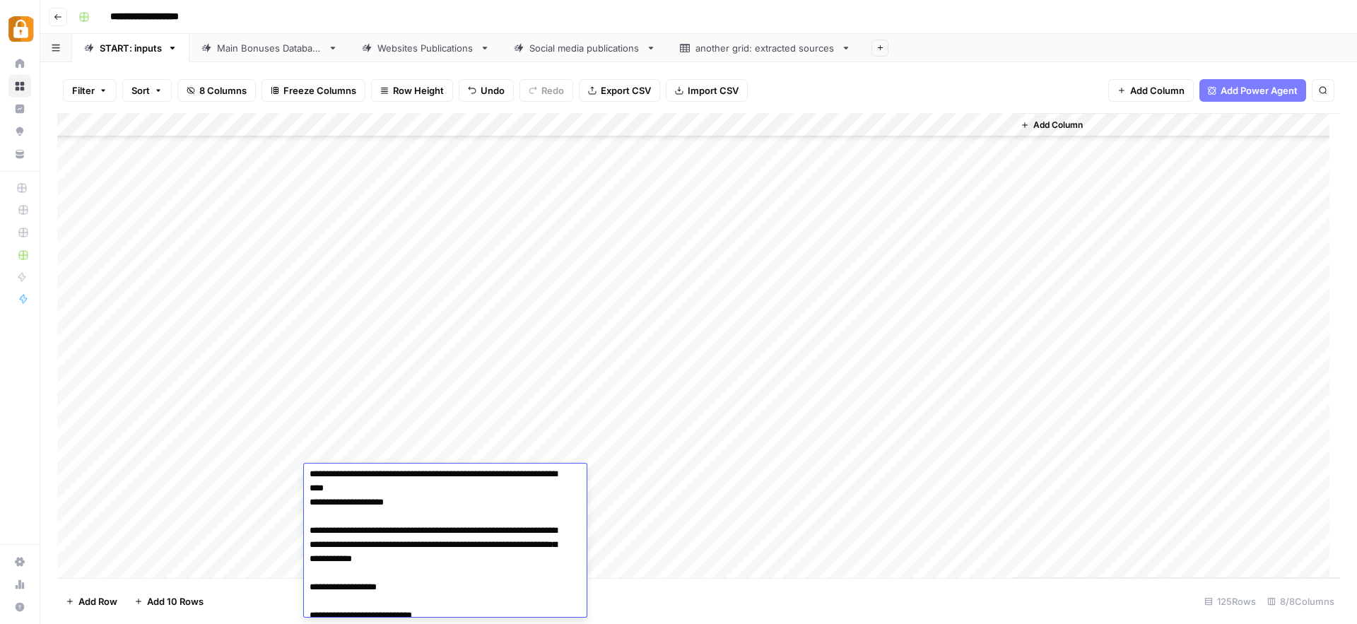
click at [401, 490] on textarea "To enrich screen reader interactions, please activate Accessibility in Grammarl…" at bounding box center [440, 291] width 272 height 1462
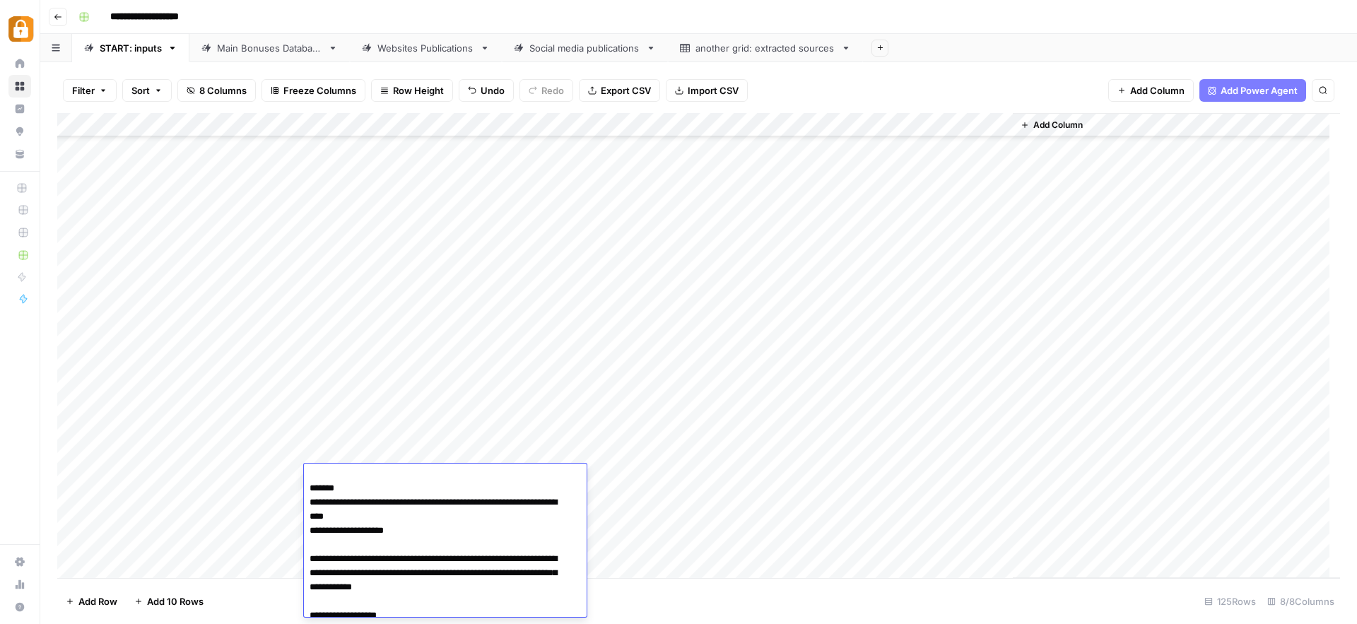
type textarea "**********"
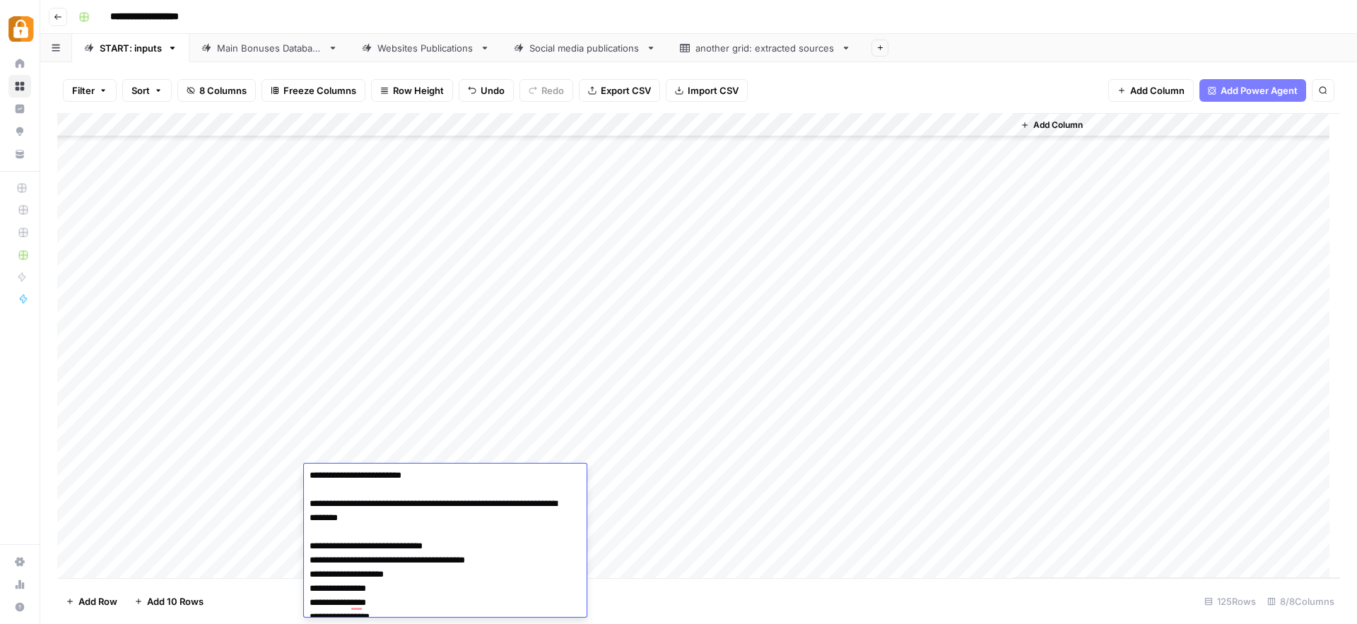
scroll to position [0, 0]
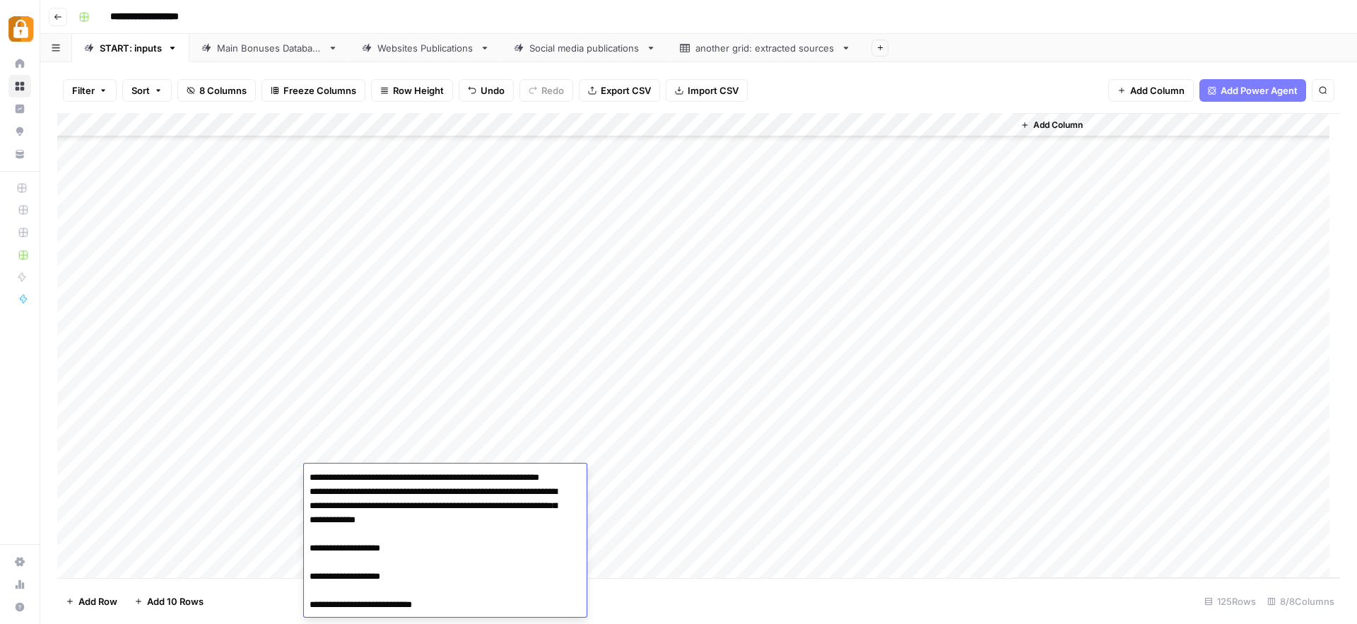
click at [627, 472] on div "Add Column" at bounding box center [698, 345] width 1283 height 465
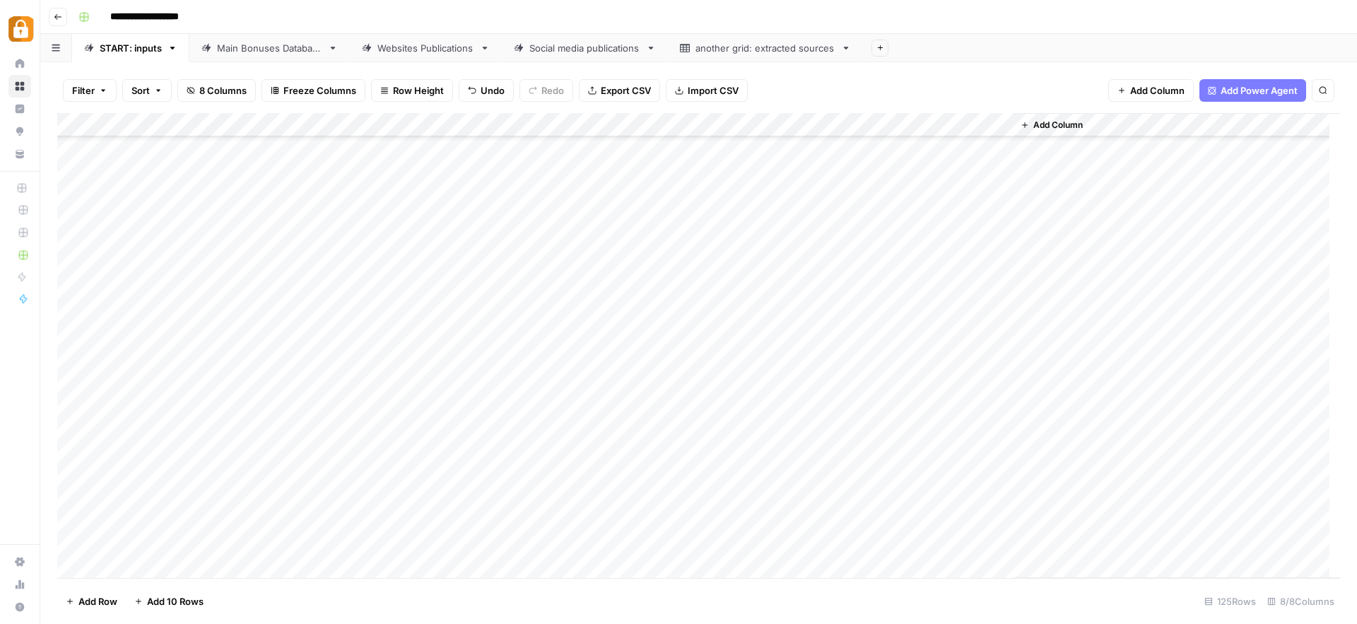
click at [631, 460] on div "Add Column" at bounding box center [698, 345] width 1283 height 465
drag, startPoint x: 670, startPoint y: 465, endPoint x: 669, endPoint y: 472, distance: 7.9
click at [669, 472] on div "Add Column" at bounding box center [698, 345] width 1283 height 465
click at [933, 477] on div "Add Column" at bounding box center [698, 345] width 1283 height 465
click at [276, 52] on div "Main Bonuses Database" at bounding box center [269, 48] width 105 height 14
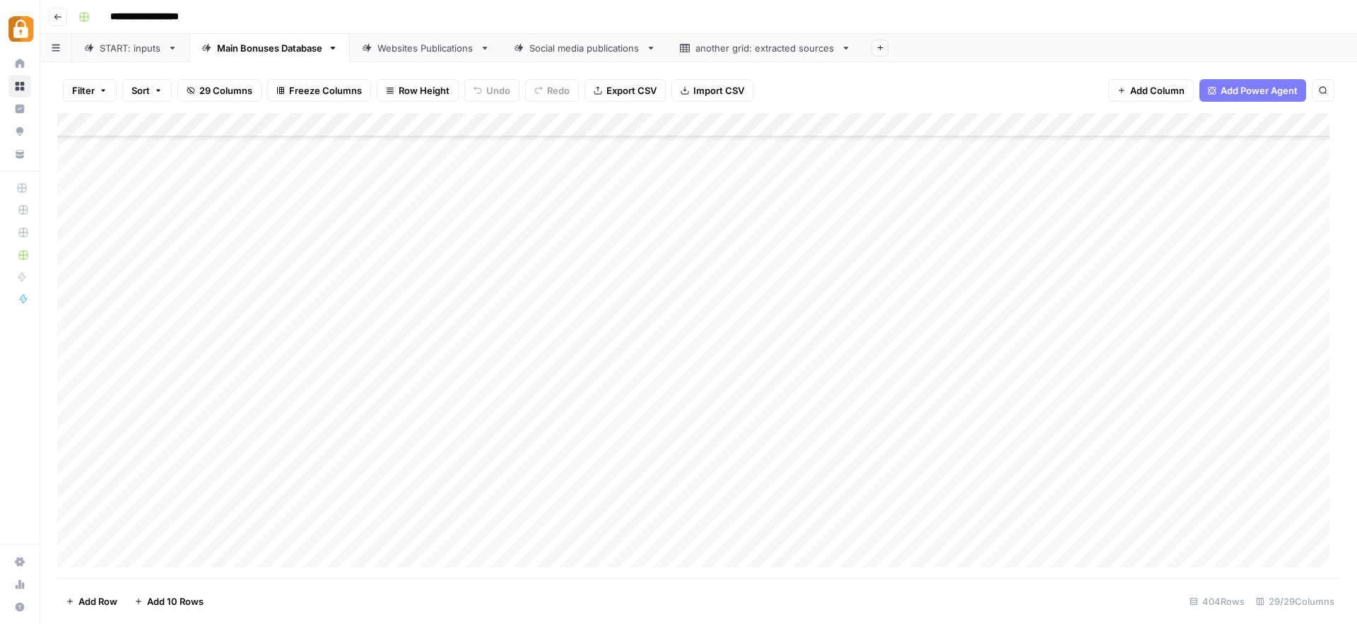
scroll to position [9304, 0]
click at [659, 362] on div "Add Column" at bounding box center [698, 345] width 1283 height 465
click at [626, 505] on div "Add Column" at bounding box center [698, 345] width 1283 height 465
drag, startPoint x: 764, startPoint y: 518, endPoint x: 767, endPoint y: 528, distance: 10.5
click at [767, 528] on div "Add Column" at bounding box center [698, 345] width 1283 height 465
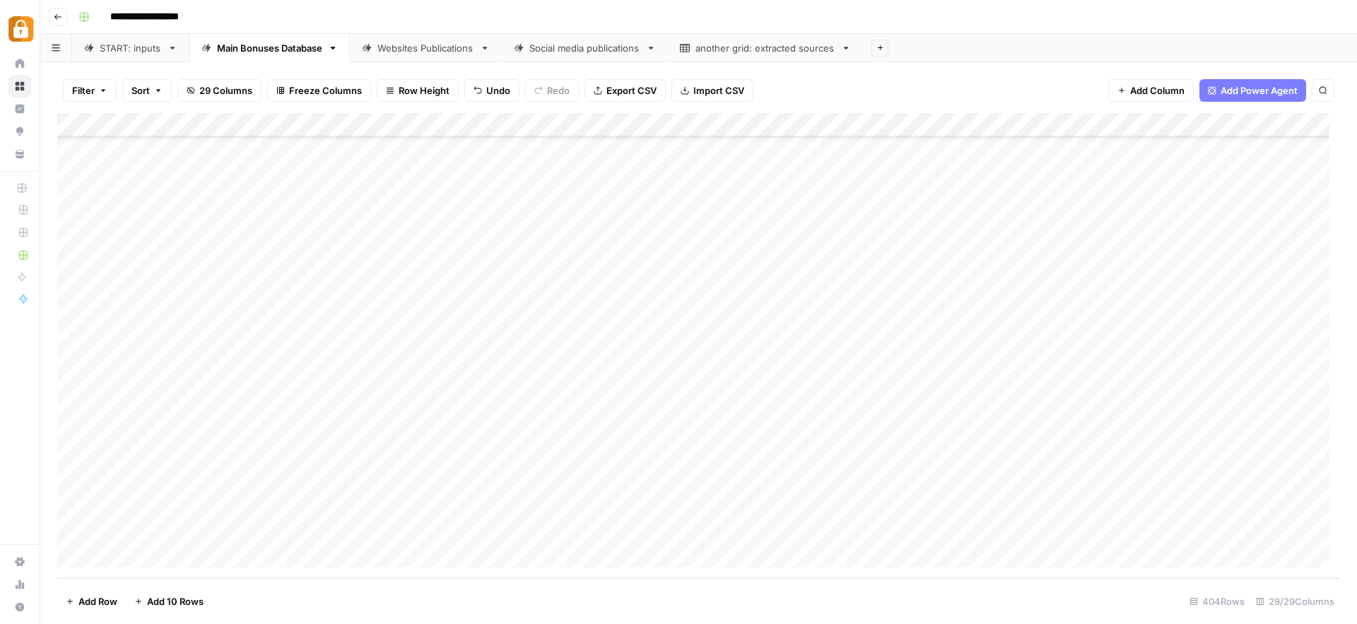
click at [804, 510] on div "Add Column" at bounding box center [698, 345] width 1283 height 465
click at [1044, 508] on div "Add Column" at bounding box center [698, 345] width 1283 height 465
click at [1046, 532] on div "Add Column" at bounding box center [698, 345] width 1283 height 465
click at [426, 47] on div "Websites Publications" at bounding box center [426, 48] width 97 height 14
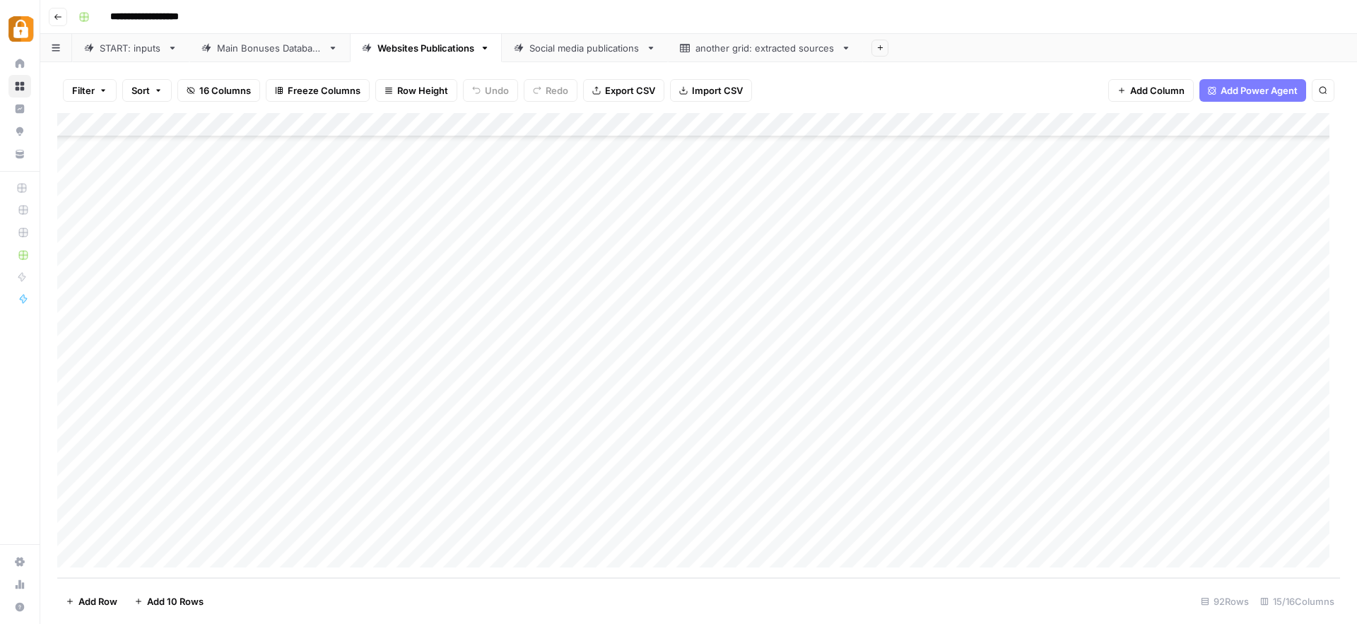
click at [928, 506] on div "Add Column" at bounding box center [698, 345] width 1283 height 465
click at [936, 526] on div "Add Column" at bounding box center [698, 345] width 1283 height 465
click at [1027, 506] on div "Add Column" at bounding box center [698, 345] width 1283 height 465
click at [1026, 532] on div "Add Column" at bounding box center [698, 345] width 1283 height 465
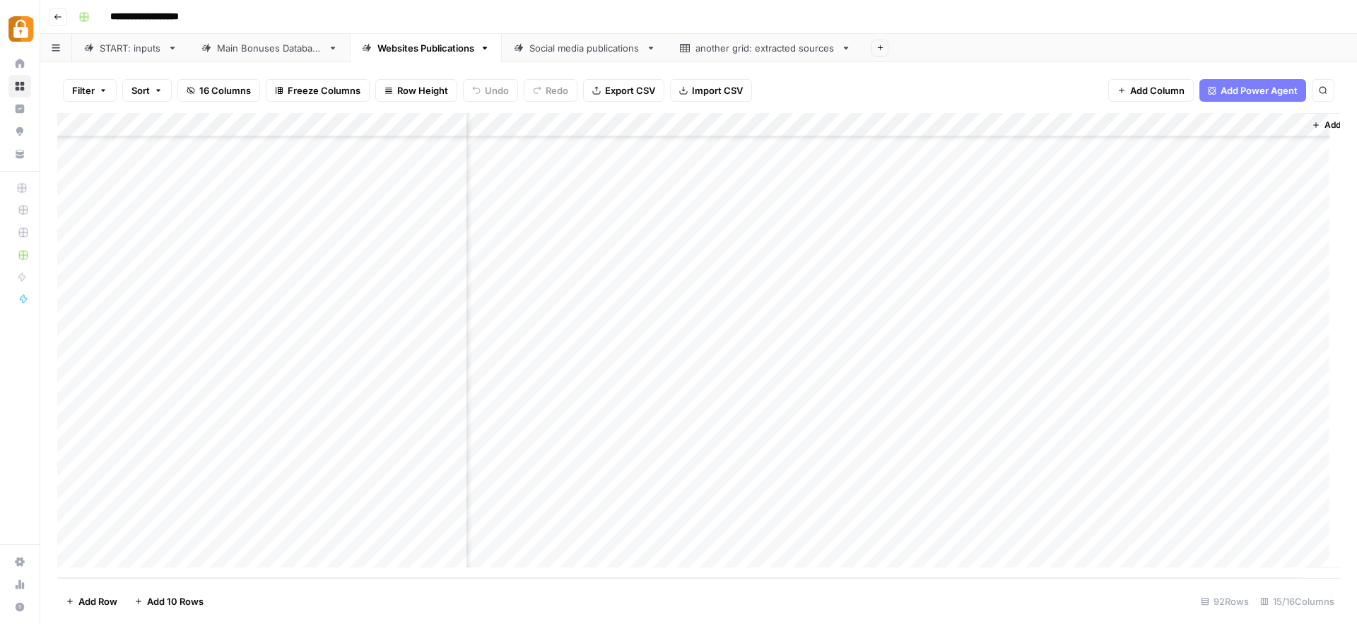
scroll to position [1804, 1047]
click at [247, 56] on link "Main Bonuses Database" at bounding box center [269, 48] width 160 height 28
click at [707, 241] on div "Add Column" at bounding box center [698, 345] width 1283 height 465
click at [483, 266] on div "Add Column" at bounding box center [698, 345] width 1283 height 465
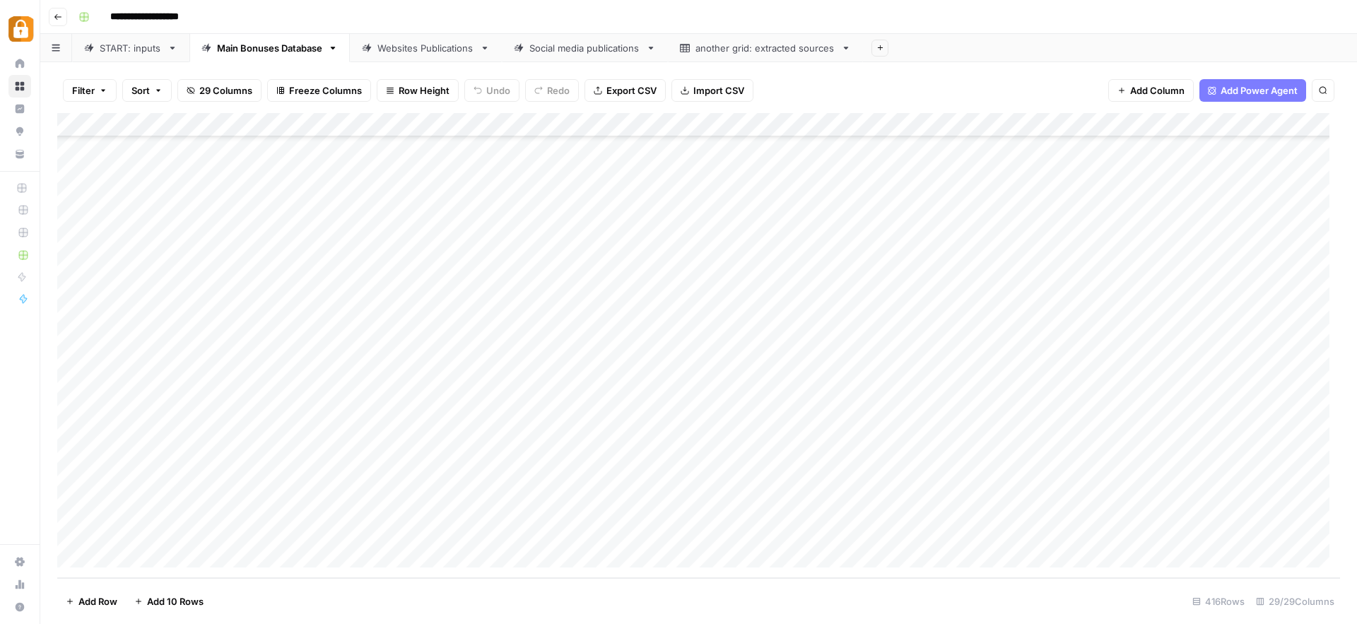
click at [483, 266] on div "Add Column" at bounding box center [698, 345] width 1283 height 465
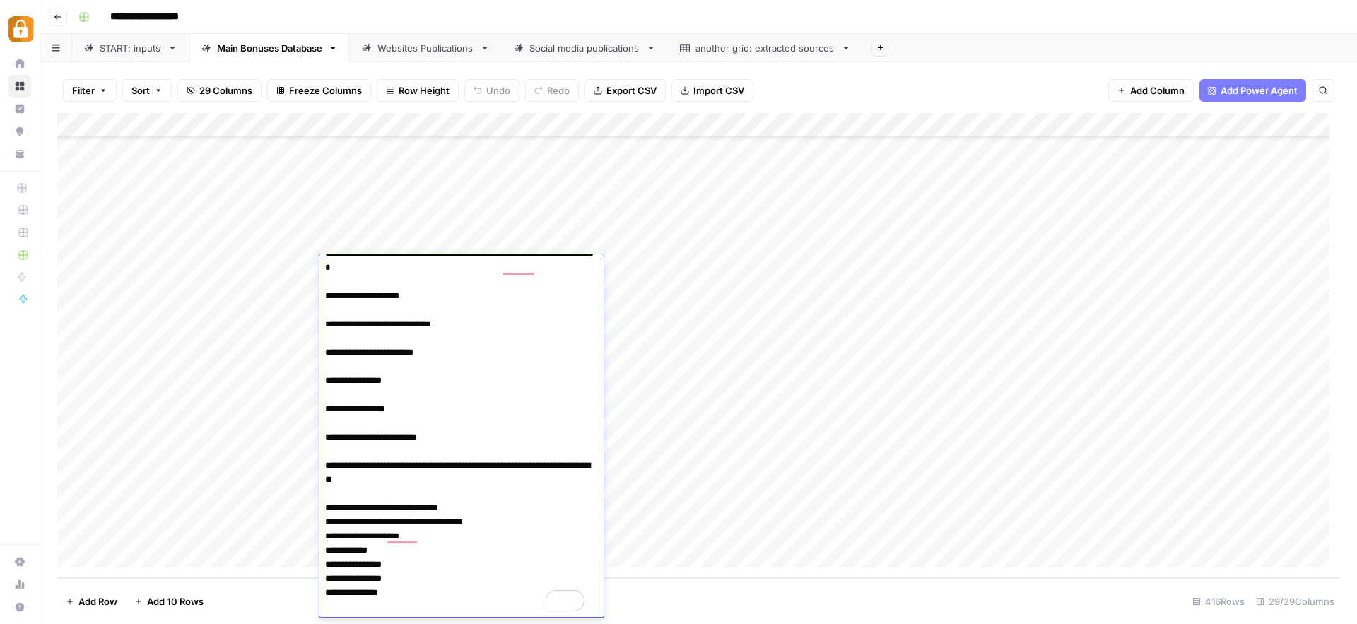
scroll to position [9589, 0]
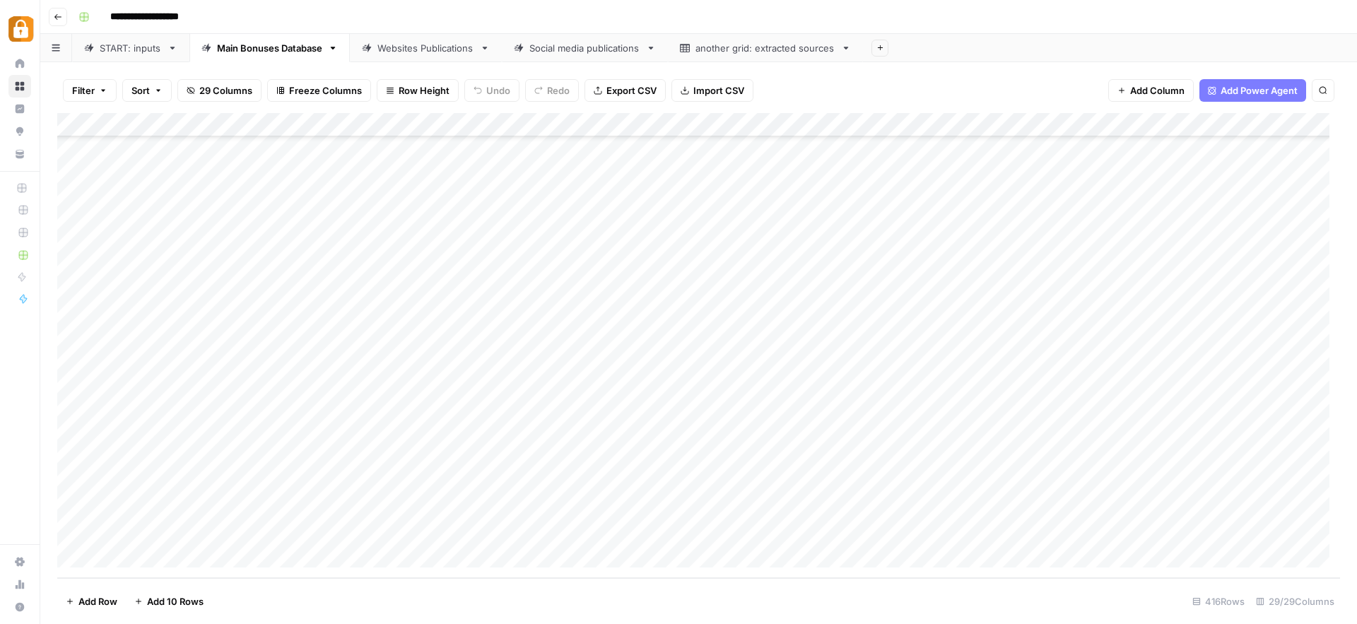
click at [695, 337] on div "Add Column" at bounding box center [698, 345] width 1283 height 465
click at [452, 264] on div "Add Column" at bounding box center [698, 345] width 1283 height 465
click at [124, 49] on div "START: inputs" at bounding box center [131, 48] width 62 height 14
click at [394, 462] on div "Add Column" at bounding box center [698, 345] width 1283 height 465
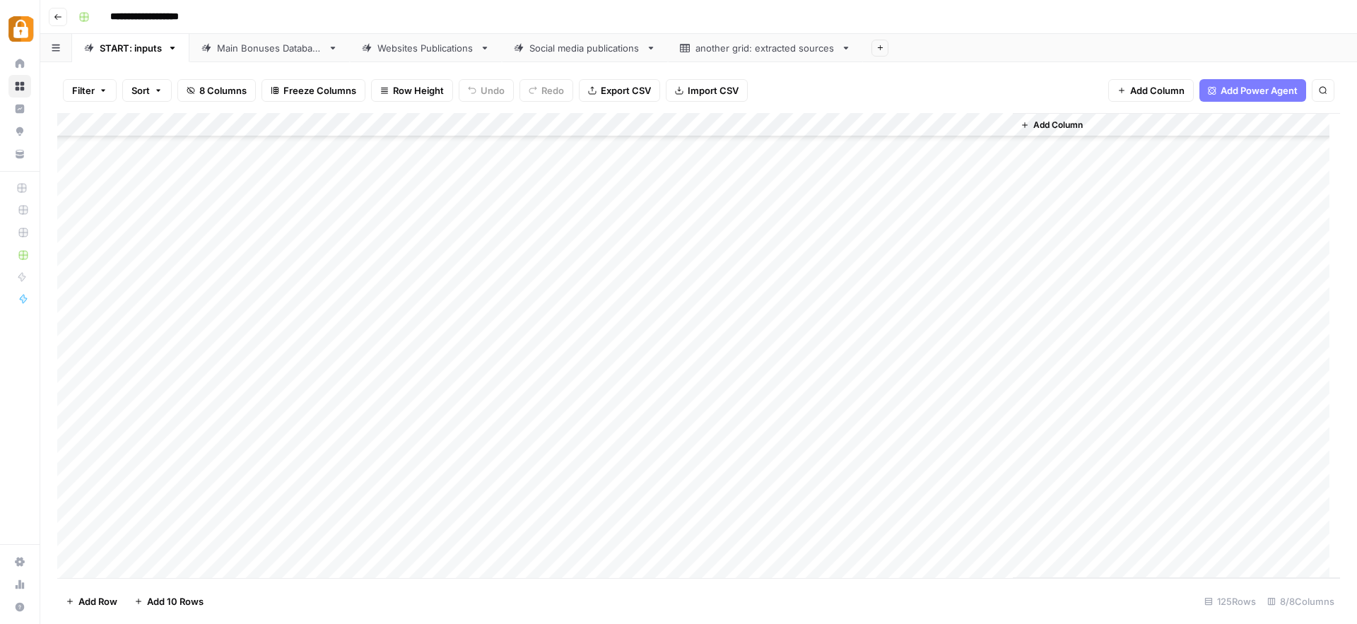
click at [272, 444] on div "Add Column" at bounding box center [698, 345] width 1283 height 465
click at [281, 463] on div "Add Column" at bounding box center [698, 345] width 1283 height 465
click at [277, 541] on button "[PERSON_NAME]" at bounding box center [299, 540] width 87 height 17
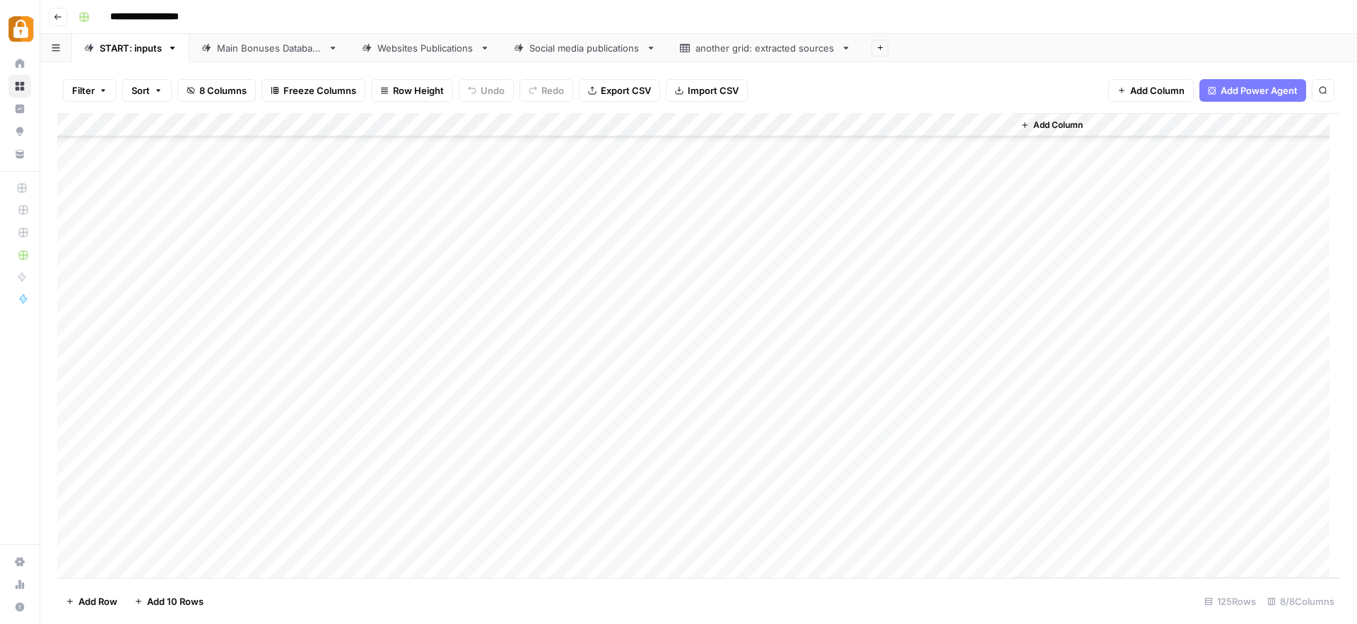
click at [715, 508] on div "Add Column" at bounding box center [698, 345] width 1283 height 465
click at [609, 467] on div "Add Column" at bounding box center [698, 345] width 1283 height 465
click at [381, 469] on div "Add Column" at bounding box center [698, 345] width 1283 height 465
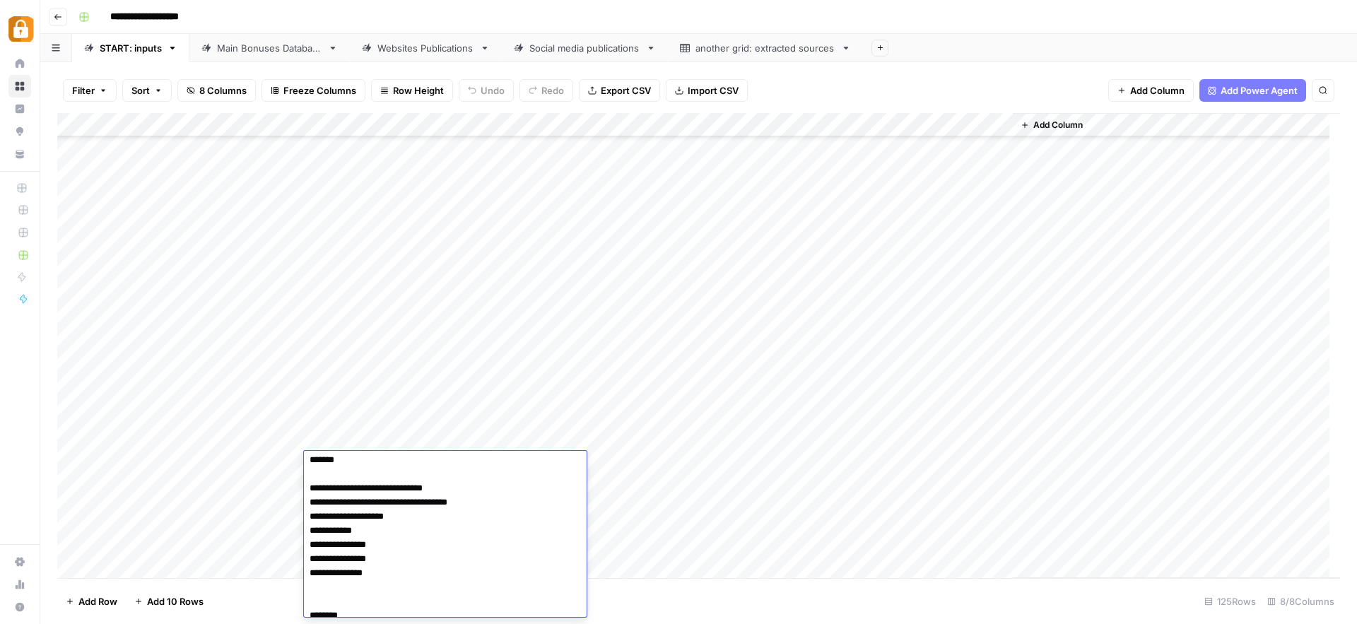
scroll to position [0, 0]
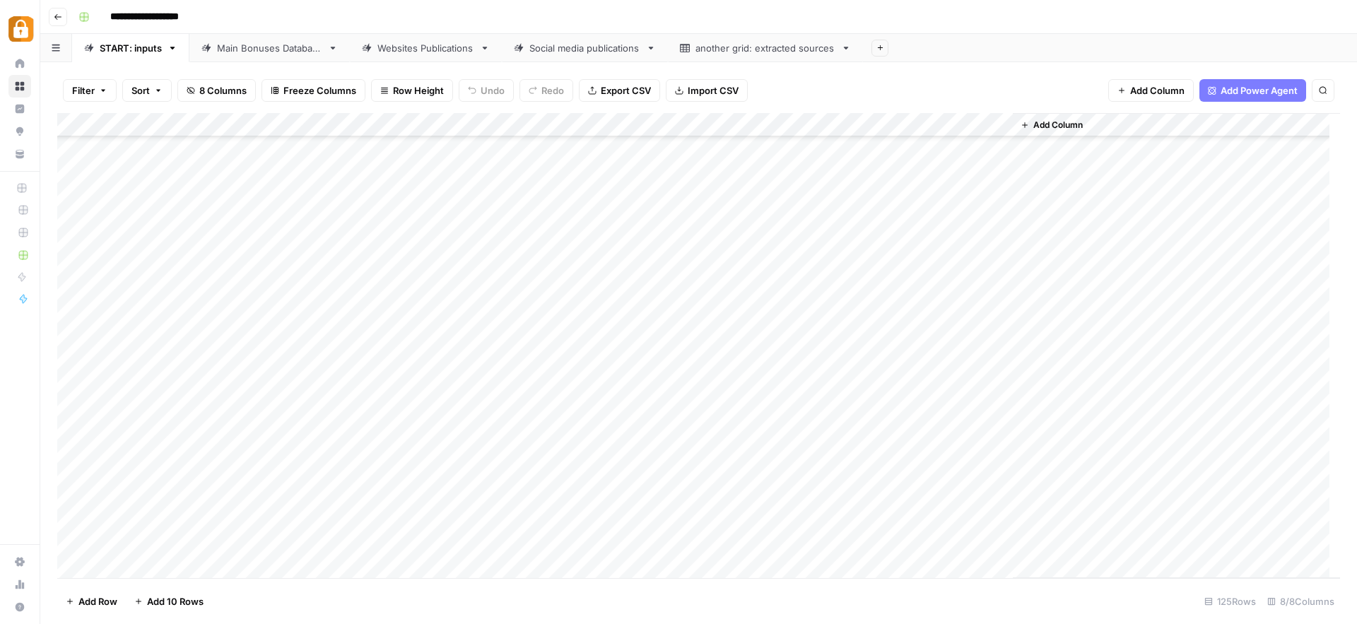
click at [366, 465] on div "Add Column" at bounding box center [698, 345] width 1283 height 465
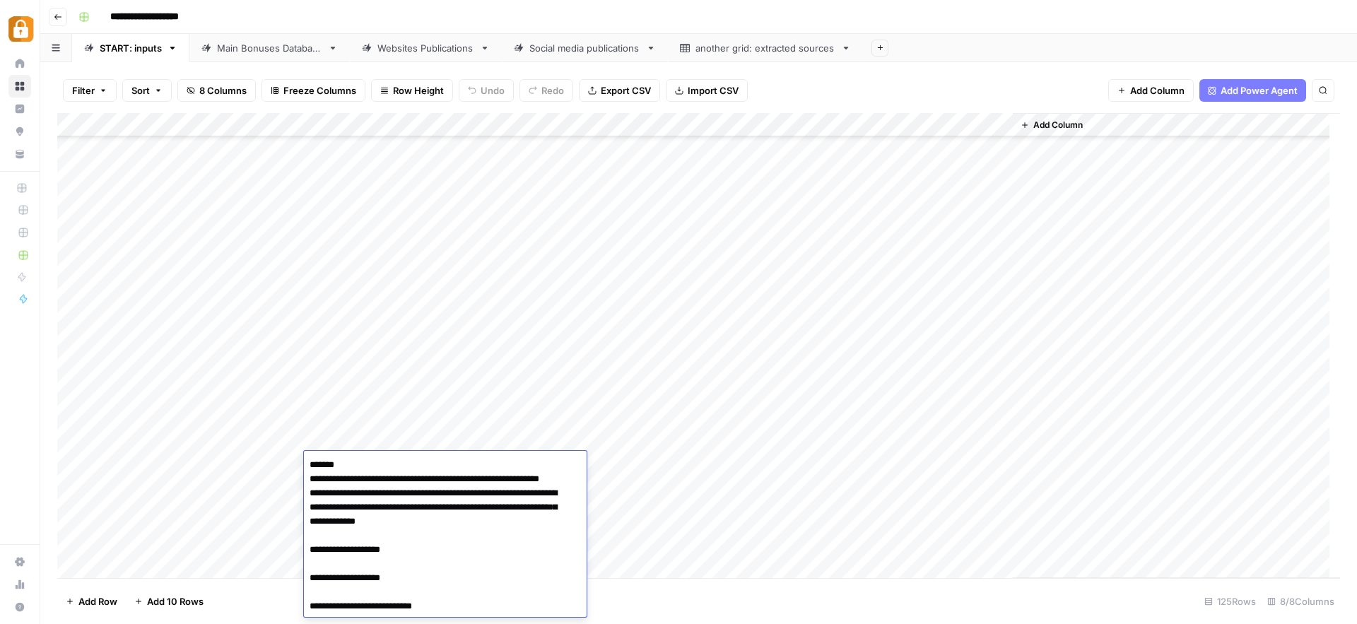
type textarea "**********"
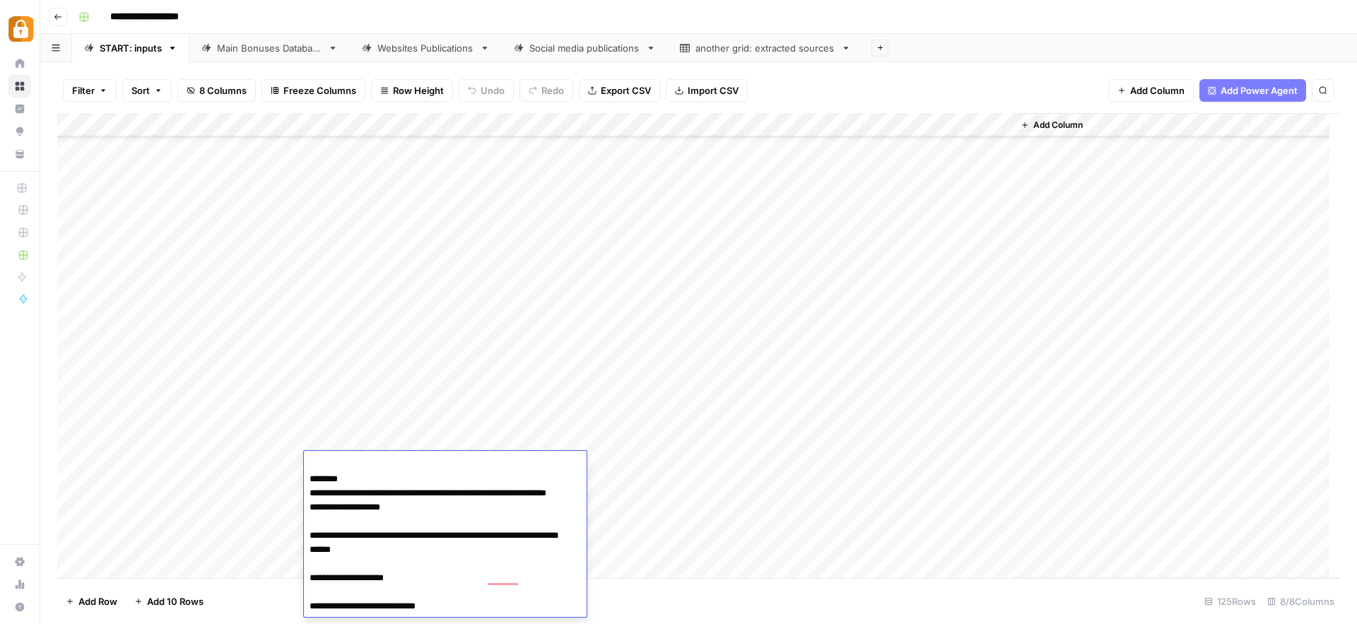
scroll to position [484, 0]
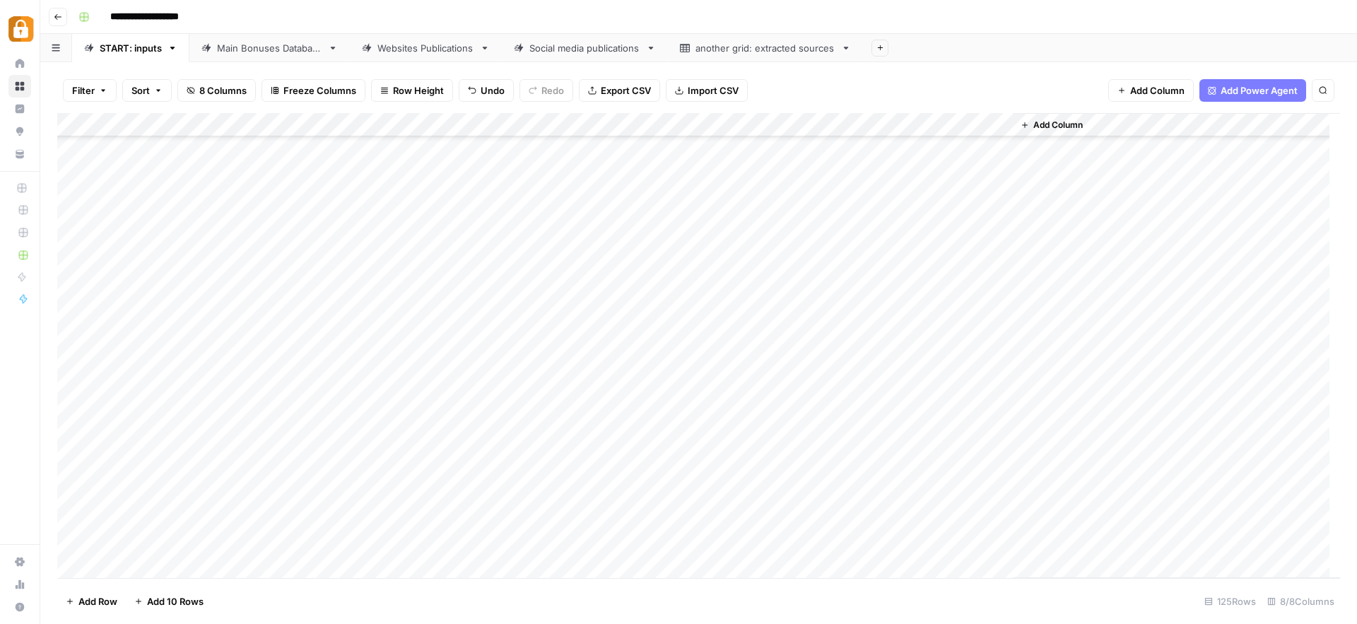
click at [372, 458] on div "Add Column" at bounding box center [698, 345] width 1283 height 465
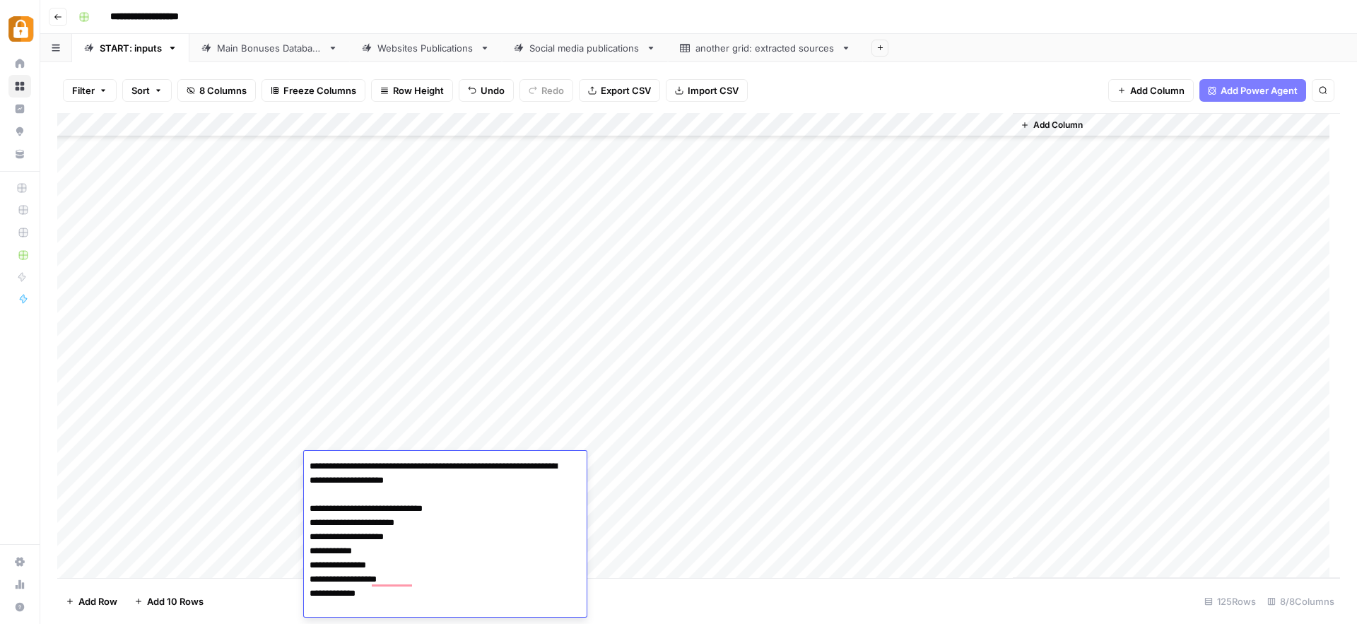
scroll to position [1343, 0]
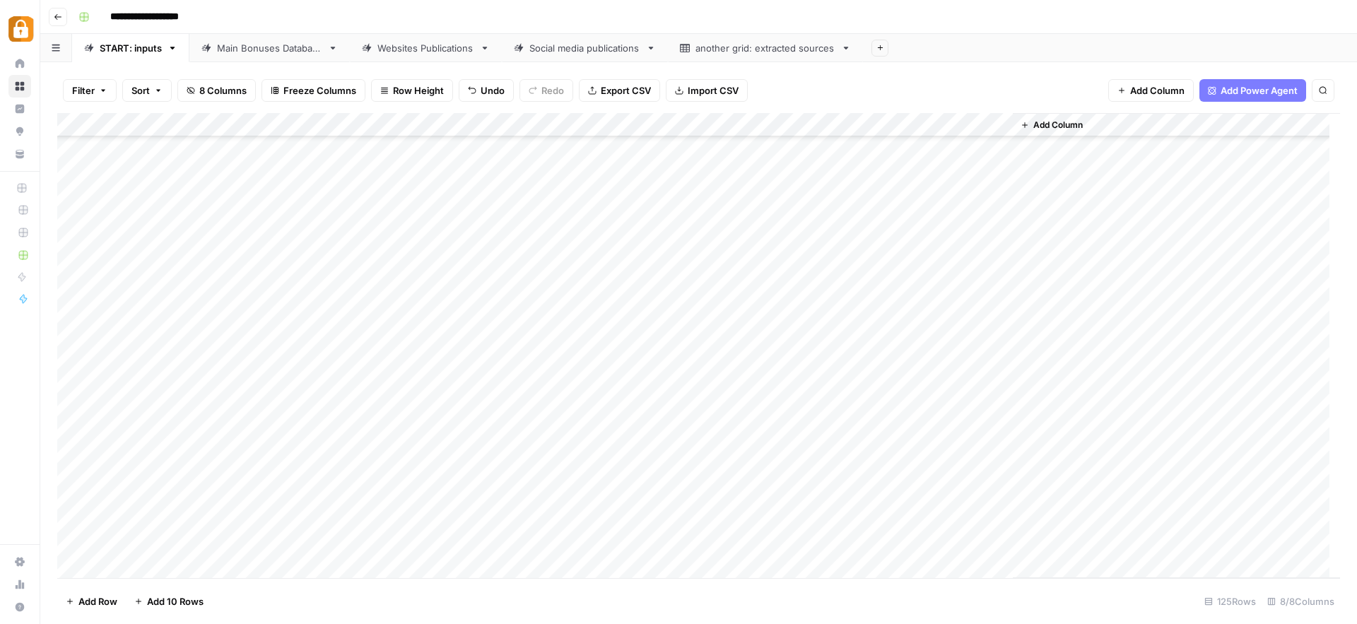
click at [646, 461] on div "Add Column" at bounding box center [698, 345] width 1283 height 465
click at [1003, 463] on div "Add Column" at bounding box center [698, 345] width 1283 height 465
click at [255, 486] on div "Add Column" at bounding box center [698, 345] width 1283 height 465
click at [259, 489] on div "Add Column" at bounding box center [698, 345] width 1283 height 465
click at [259, 489] on input "text" at bounding box center [312, 493] width 123 height 13
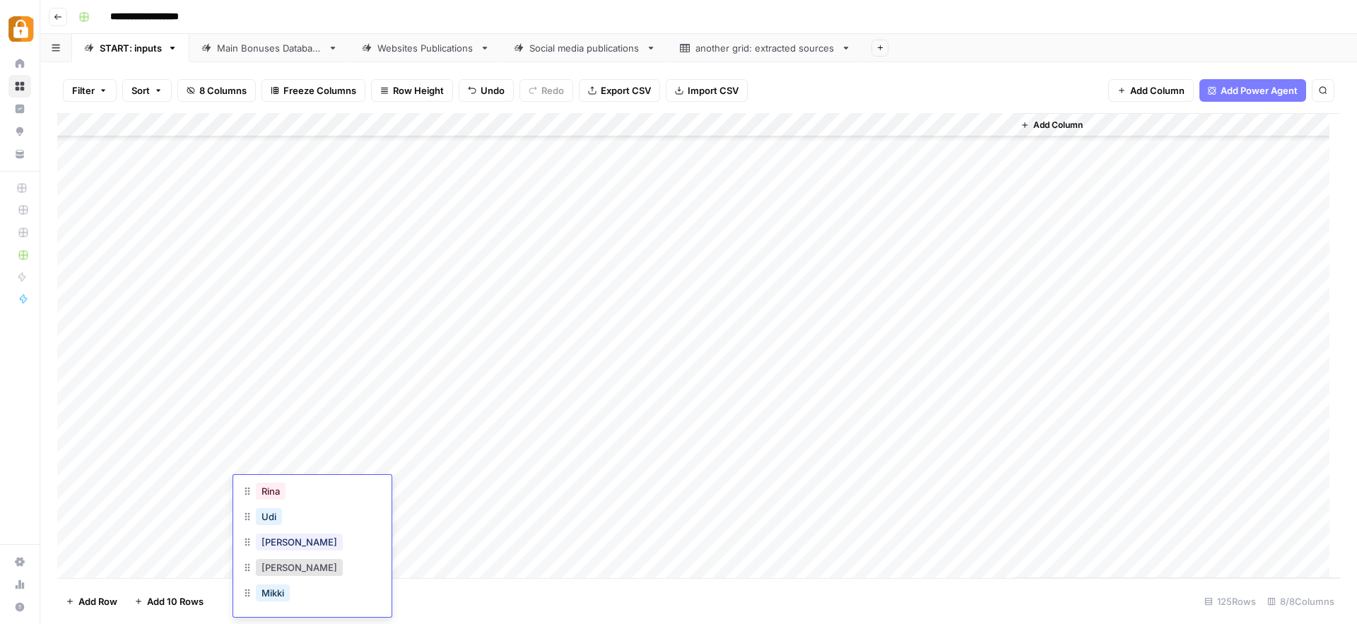
scroll to position [107, 0]
click at [264, 541] on button "[PERSON_NAME]" at bounding box center [299, 540] width 87 height 17
click at [378, 487] on div "Add Column" at bounding box center [698, 345] width 1283 height 465
click at [378, 487] on textarea at bounding box center [417, 489] width 226 height 20
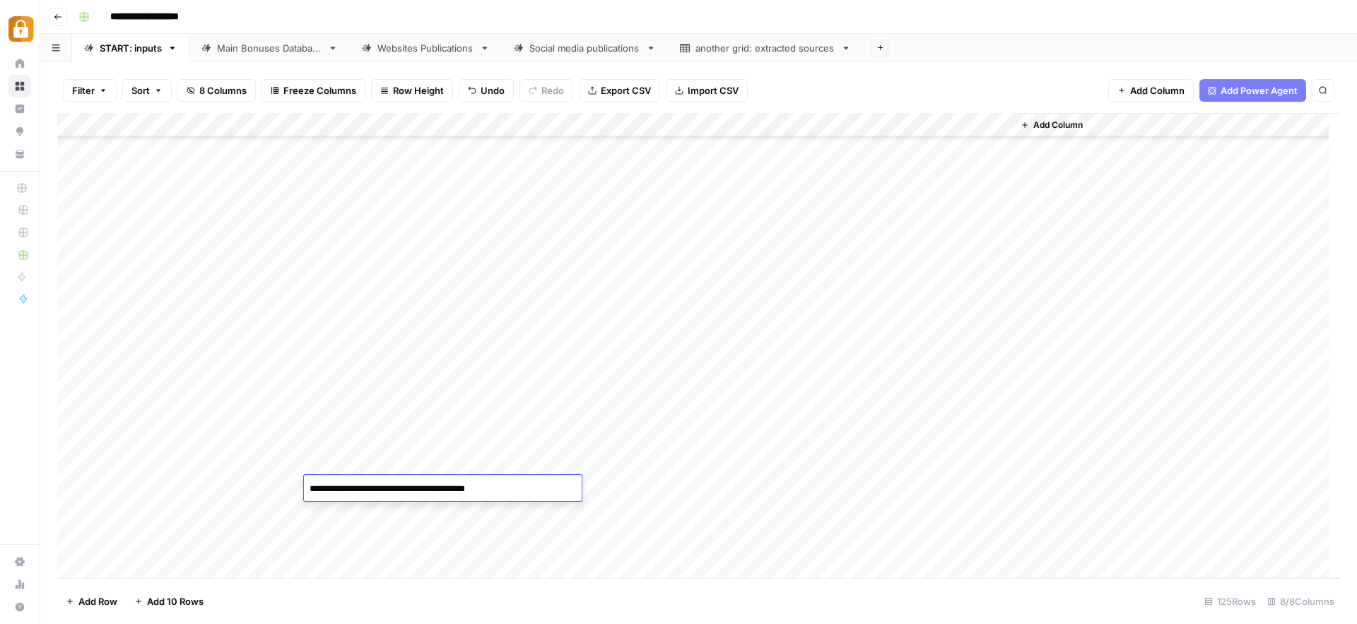
paste textarea "**********"
type textarea "**********"
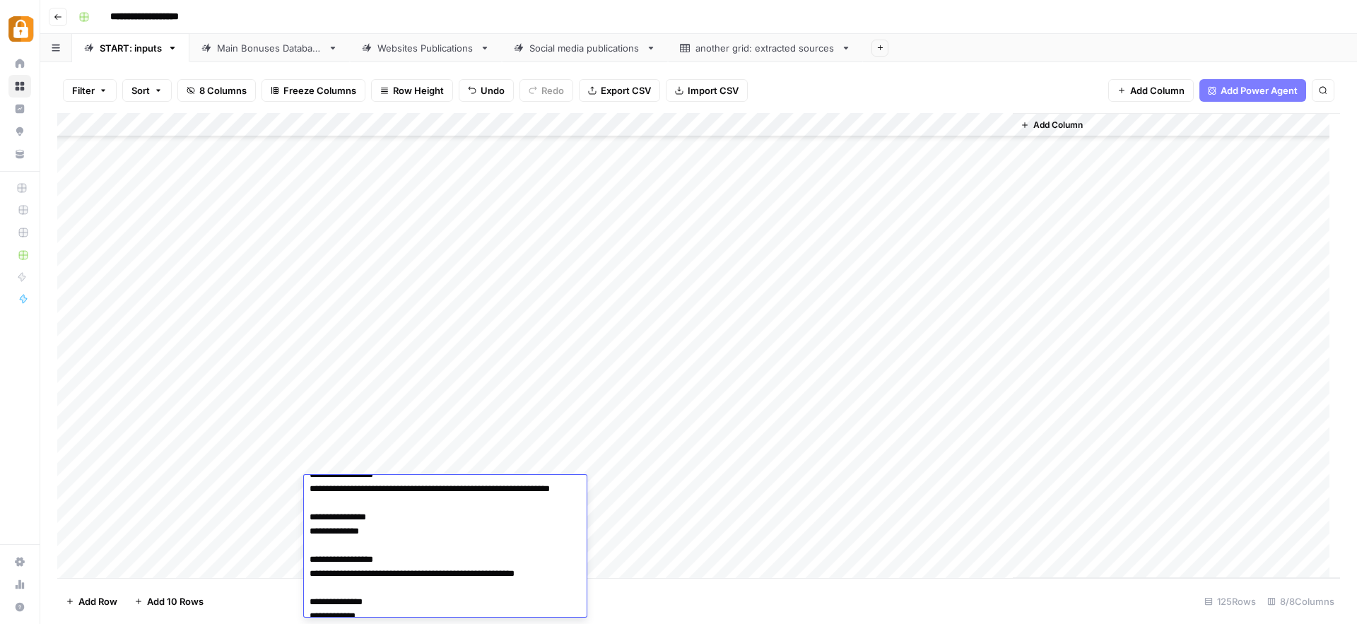
scroll to position [377, 0]
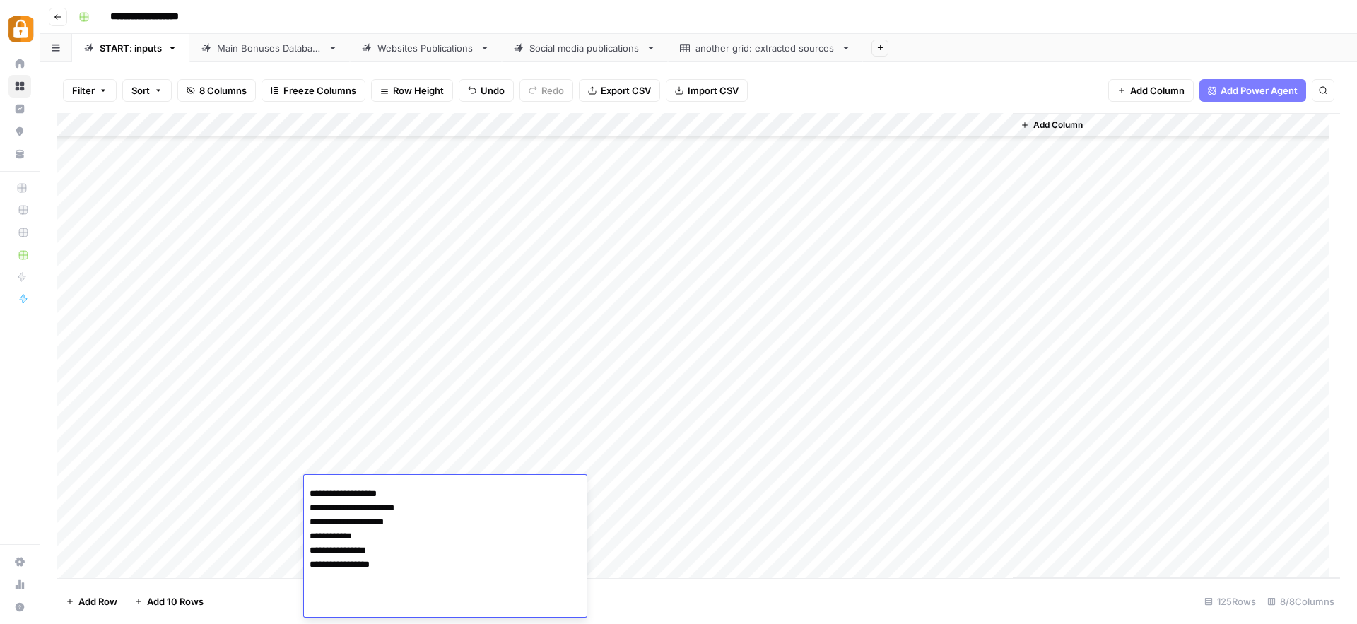
click at [649, 484] on div "Add Column" at bounding box center [698, 345] width 1283 height 465
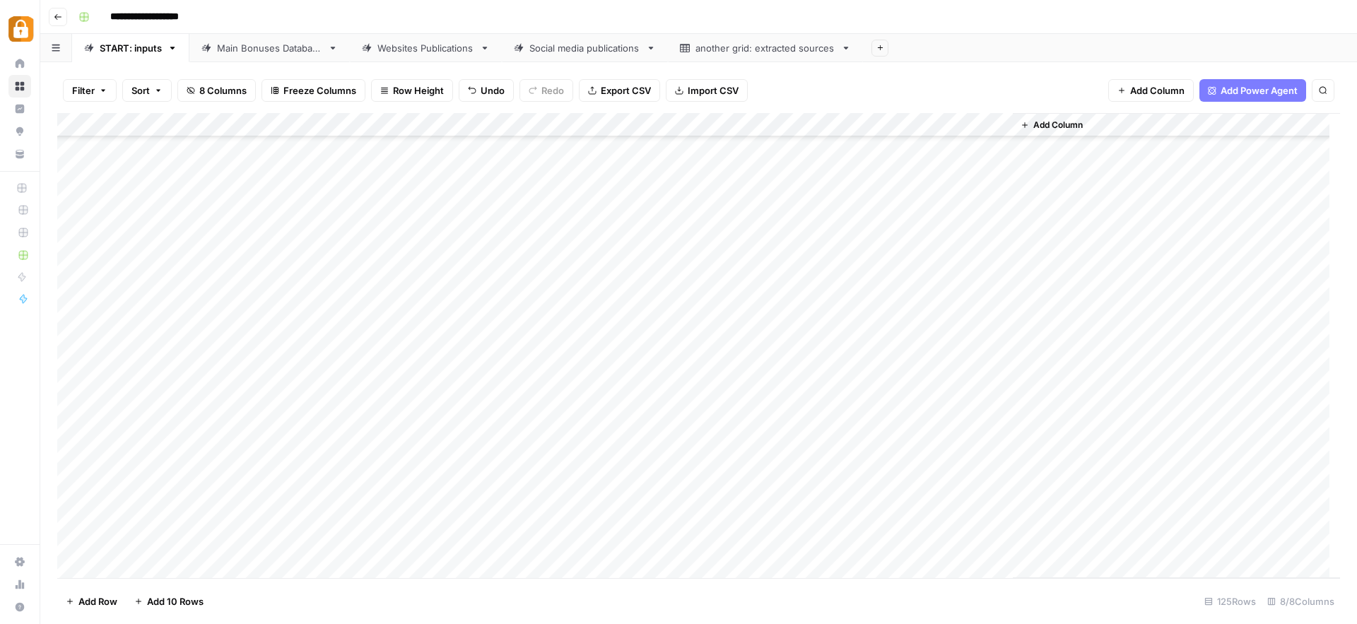
click at [655, 464] on div "Add Column" at bounding box center [698, 345] width 1283 height 465
drag, startPoint x: 668, startPoint y: 475, endPoint x: 669, endPoint y: 483, distance: 7.8
click at [669, 483] on div "Add Column" at bounding box center [698, 345] width 1283 height 465
click at [933, 488] on div "Add Column" at bounding box center [698, 345] width 1283 height 465
click at [264, 52] on div "Main Bonuses Database" at bounding box center [269, 48] width 105 height 14
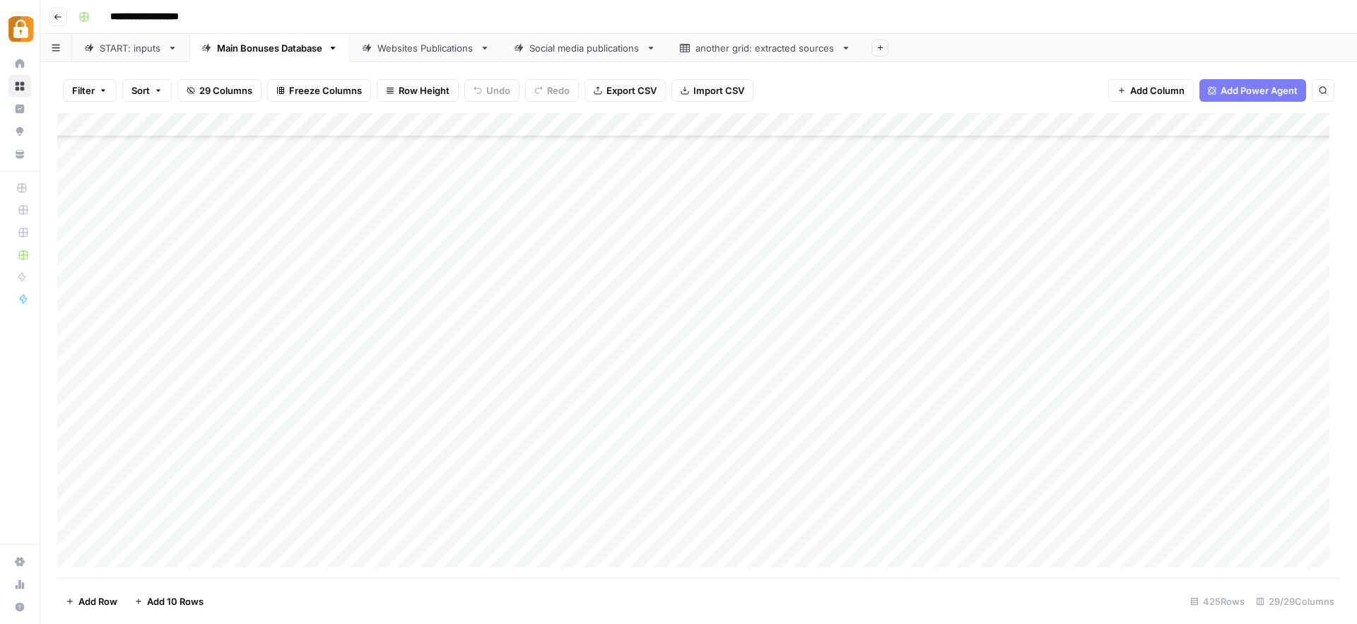
scroll to position [9443, 0]
click at [706, 372] on div "Add Column" at bounding box center [698, 345] width 1283 height 465
click at [662, 478] on div "Add Column" at bounding box center [698, 345] width 1283 height 465
drag, startPoint x: 764, startPoint y: 494, endPoint x: 766, endPoint y: 535, distance: 41.1
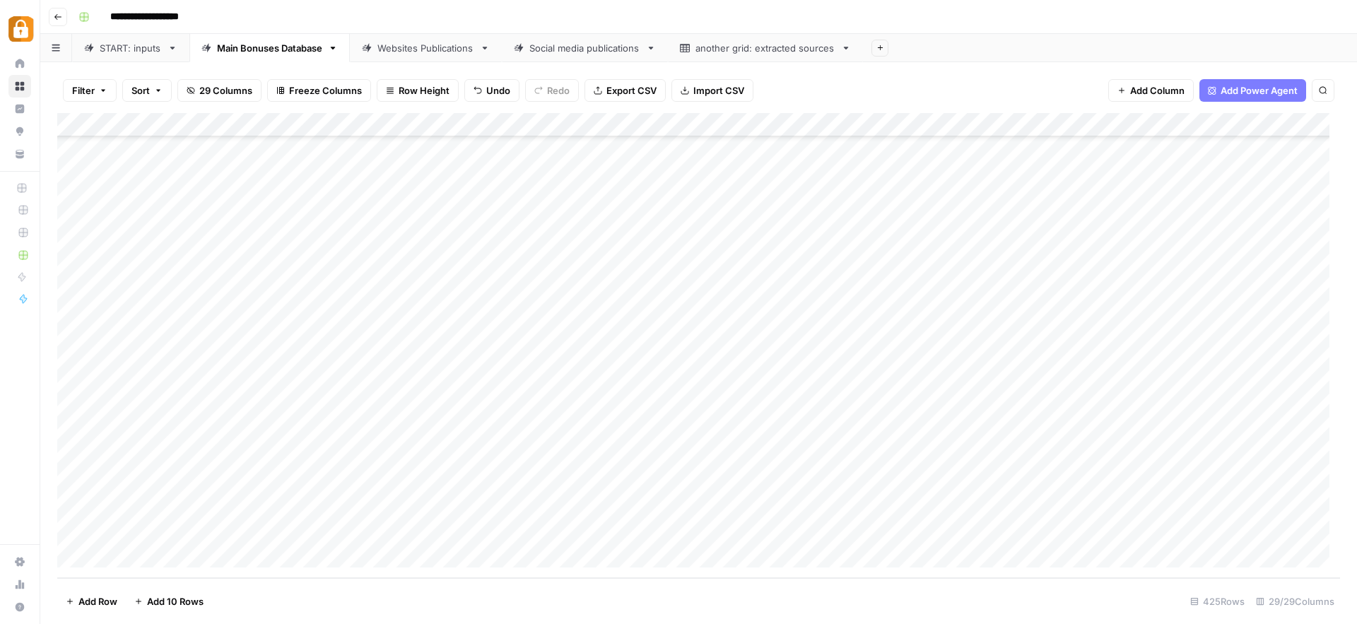
click at [766, 535] on div "Add Column" at bounding box center [698, 345] width 1283 height 465
click at [771, 493] on div "Add Column" at bounding box center [698, 345] width 1283 height 465
click at [1043, 481] on div "Add Column" at bounding box center [698, 345] width 1283 height 465
click at [1042, 505] on div "Add Column" at bounding box center [698, 345] width 1283 height 465
click at [1043, 530] on div "Add Column" at bounding box center [698, 345] width 1283 height 465
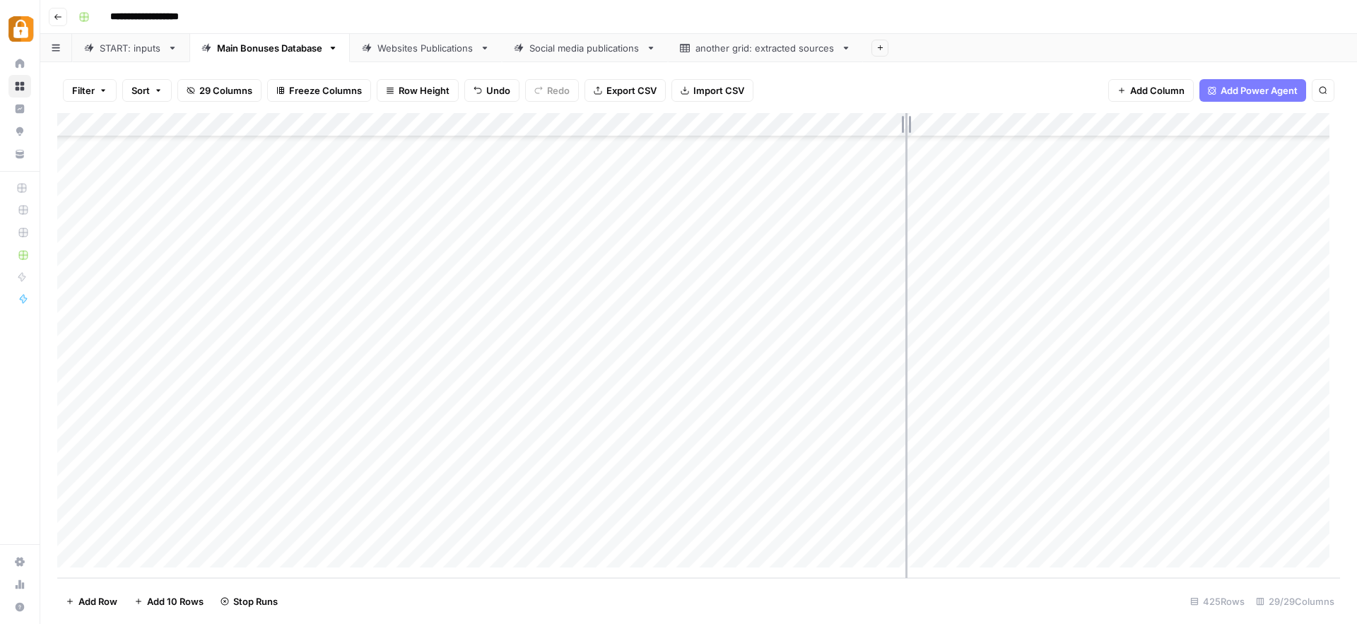
drag, startPoint x: 944, startPoint y: 118, endPoint x: 882, endPoint y: 125, distance: 61.9
click at [884, 124] on div "Add Column" at bounding box center [698, 345] width 1283 height 465
drag, startPoint x: 883, startPoint y: 117, endPoint x: 848, endPoint y: 117, distance: 34.6
click at [848, 117] on div "Add Column" at bounding box center [698, 345] width 1283 height 465
drag, startPoint x: 766, startPoint y: 124, endPoint x: 737, endPoint y: 125, distance: 29.0
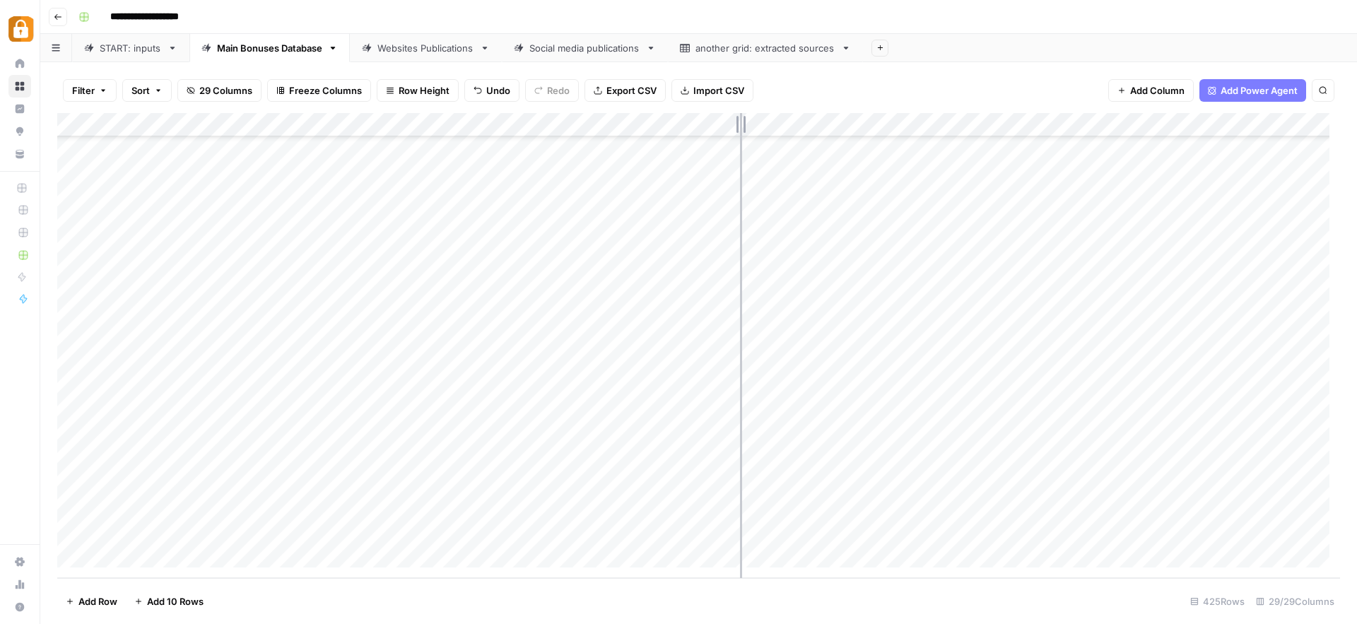
click at [737, 125] on div "Add Column" at bounding box center [698, 345] width 1283 height 465
drag, startPoint x: 1314, startPoint y: 122, endPoint x: 1116, endPoint y: 153, distance: 201.0
click at [1116, 153] on div "Add Column" at bounding box center [698, 345] width 1283 height 465
drag, startPoint x: 1115, startPoint y: 120, endPoint x: 1149, endPoint y: 128, distance: 34.8
click at [1149, 128] on div "Add Column" at bounding box center [698, 345] width 1283 height 465
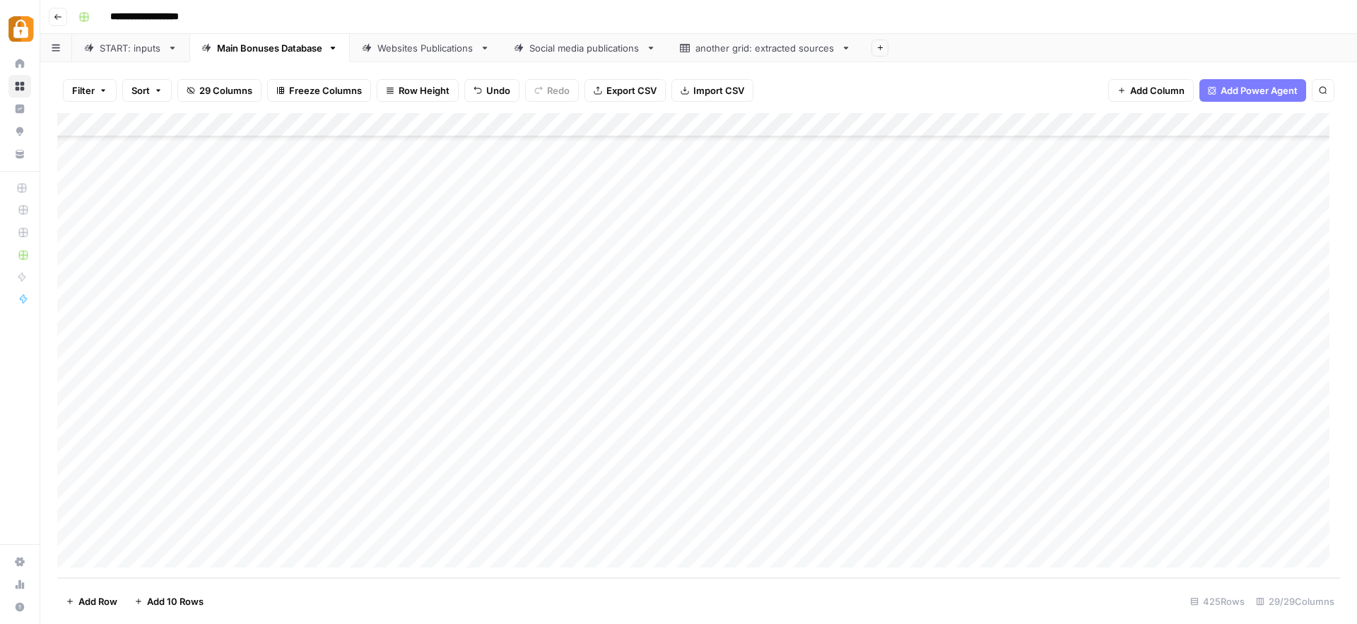
click at [400, 47] on div "Websites Publications" at bounding box center [426, 48] width 97 height 14
click at [933, 483] on div "Add Column" at bounding box center [698, 345] width 1283 height 465
click at [934, 505] on div "Add Column" at bounding box center [698, 345] width 1283 height 465
click at [934, 530] on div "Add Column" at bounding box center [698, 345] width 1283 height 465
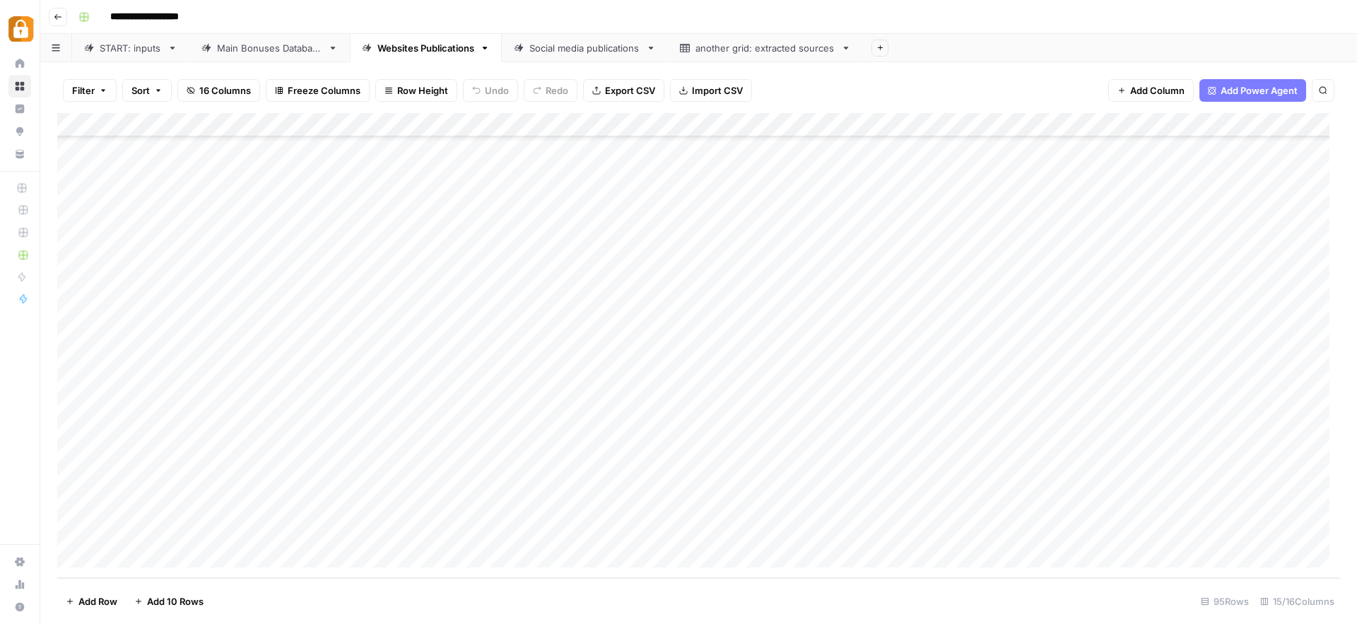
click at [116, 49] on div "START: inputs" at bounding box center [131, 48] width 62 height 14
click at [267, 46] on div "Main Bonuses Database" at bounding box center [269, 48] width 105 height 14
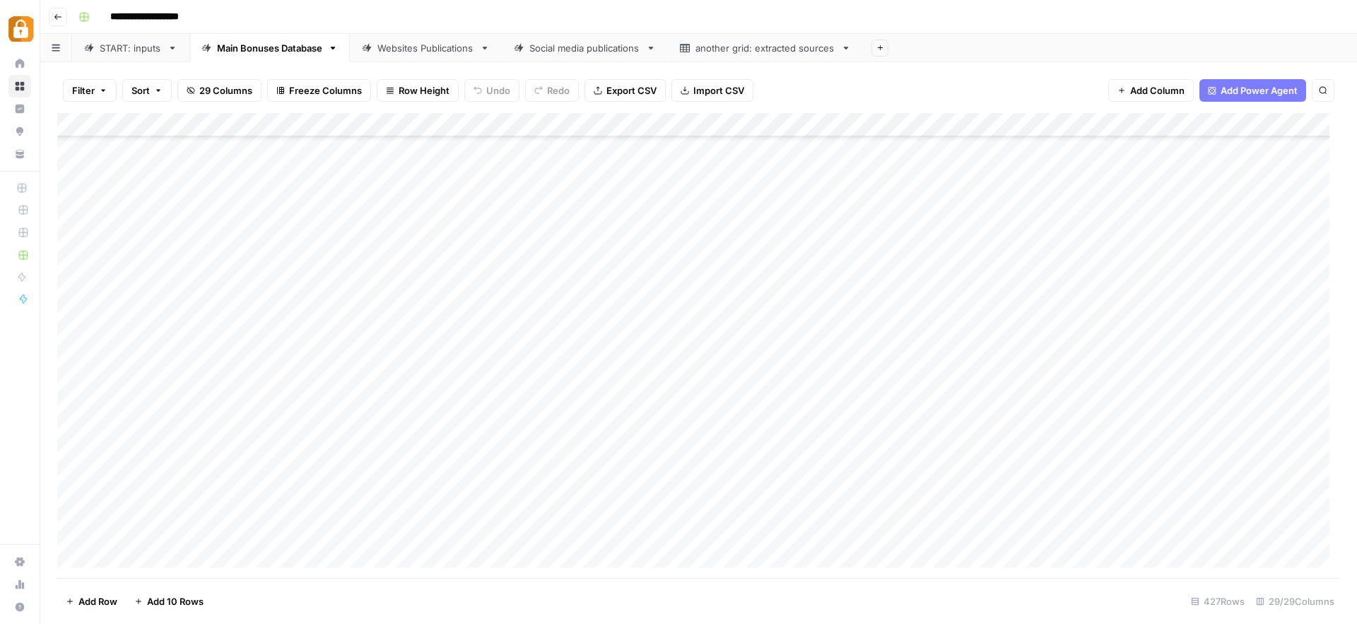
scroll to position [9856, 0]
click at [491, 510] on div "Add Column" at bounding box center [698, 345] width 1283 height 465
click at [701, 486] on div "Add Column" at bounding box center [698, 345] width 1283 height 465
drag, startPoint x: 735, startPoint y: 495, endPoint x: 735, endPoint y: 506, distance: 10.6
click at [735, 506] on div "Add Column" at bounding box center [698, 345] width 1283 height 465
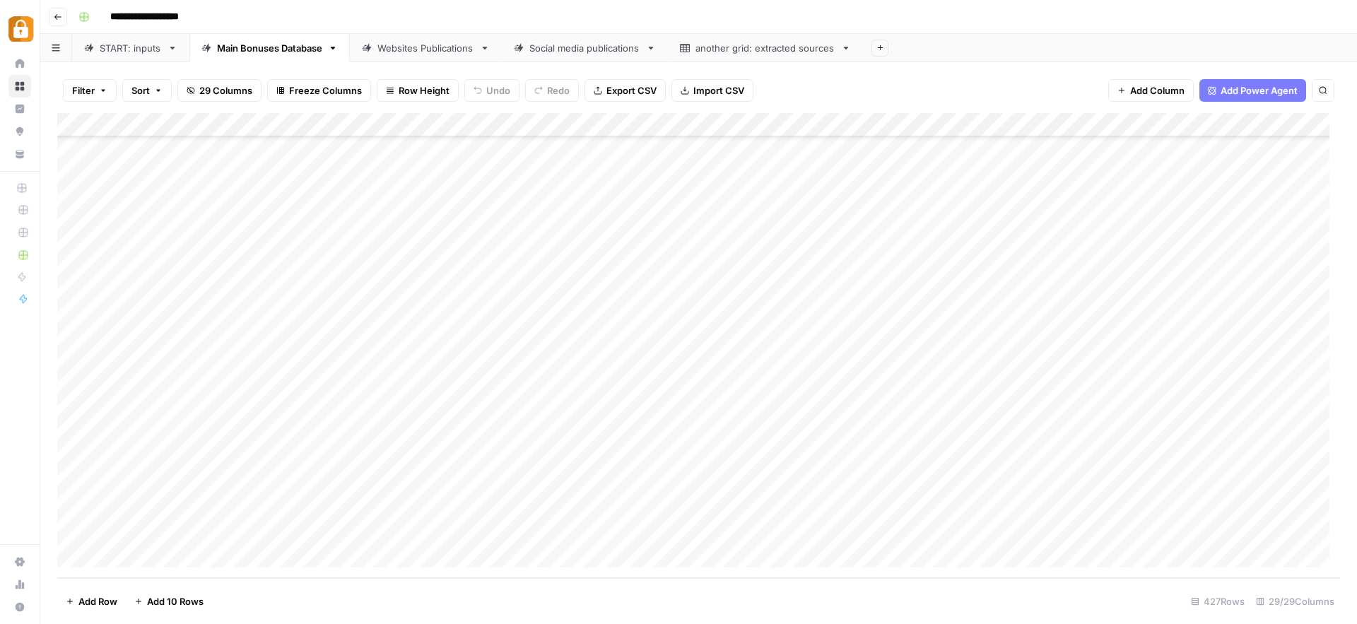
click at [916, 506] on div "Add Column" at bounding box center [698, 345] width 1283 height 465
click at [414, 49] on div "Websites Publications" at bounding box center [426, 48] width 97 height 14
click at [1027, 484] on div "Add Column" at bounding box center [698, 345] width 1283 height 465
click at [1026, 504] on div "Add Column" at bounding box center [698, 345] width 1283 height 465
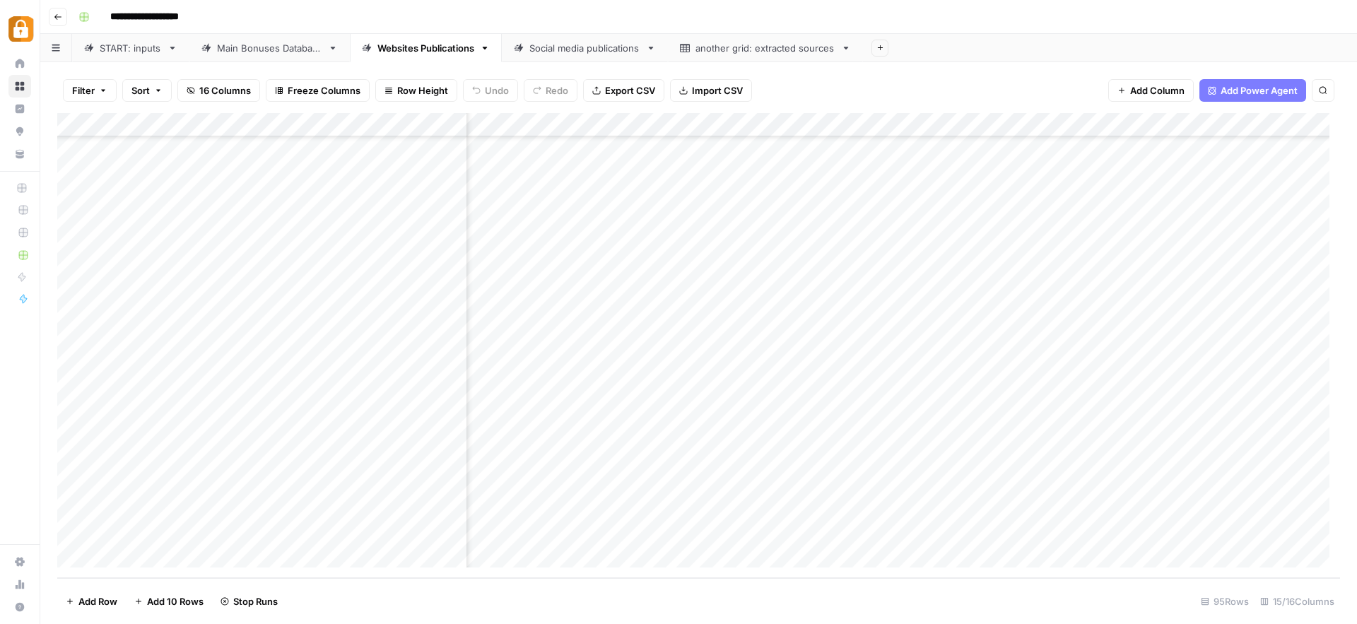
click at [1022, 534] on div "Add Column" at bounding box center [698, 345] width 1283 height 465
click at [238, 42] on div "Main Bonuses Database" at bounding box center [269, 48] width 105 height 14
click at [262, 479] on div "Add Column" at bounding box center [698, 345] width 1283 height 465
click at [412, 49] on div "Websites Publications" at bounding box center [426, 48] width 97 height 14
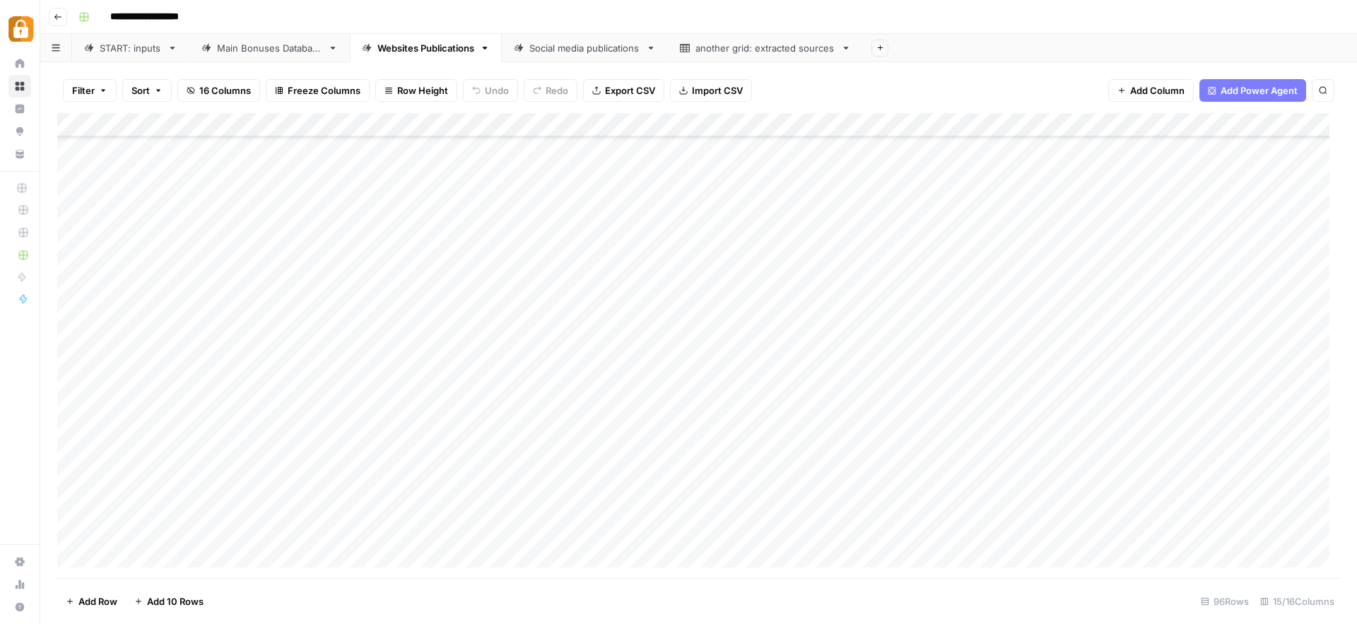
scroll to position [1900, 0]
click at [933, 529] on div "Add Column" at bounding box center [698, 345] width 1283 height 465
drag, startPoint x: 1116, startPoint y: 117, endPoint x: 1041, endPoint y: 125, distance: 75.4
click at [1041, 125] on div "Add Column" at bounding box center [698, 345] width 1283 height 465
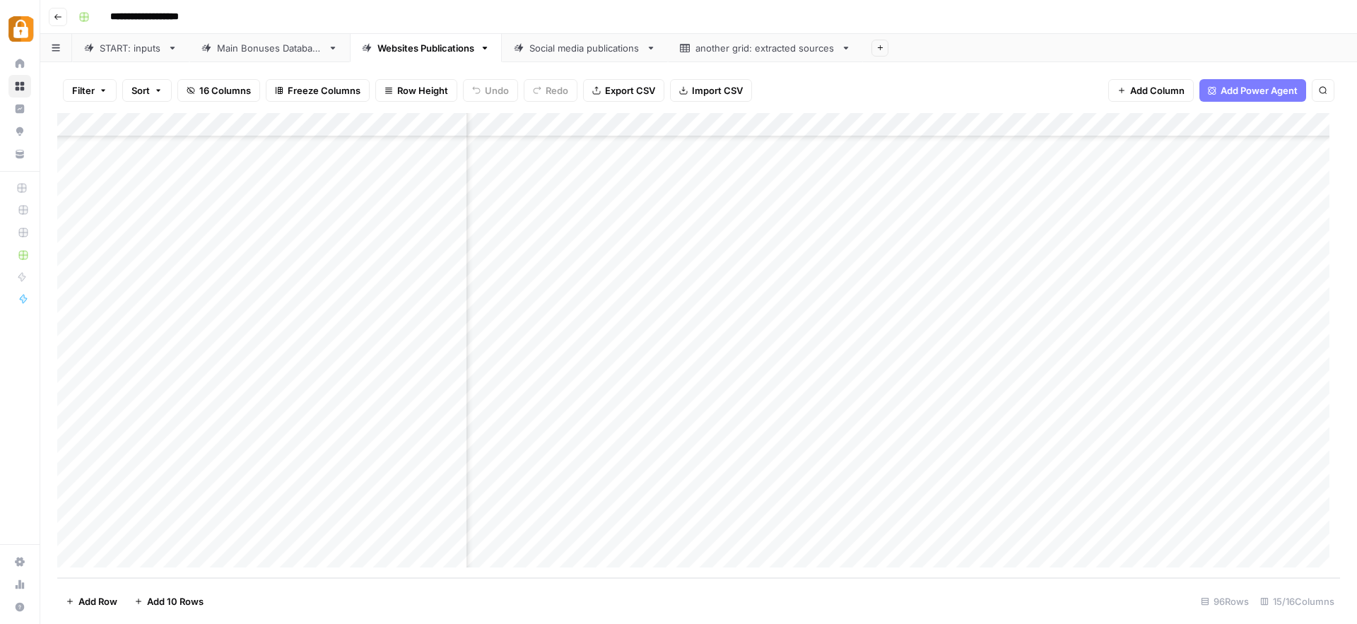
click at [973, 531] on div "Add Column" at bounding box center [698, 345] width 1283 height 465
click at [212, 50] on div "Main Bonuses Database" at bounding box center [261, 48] width 121 height 14
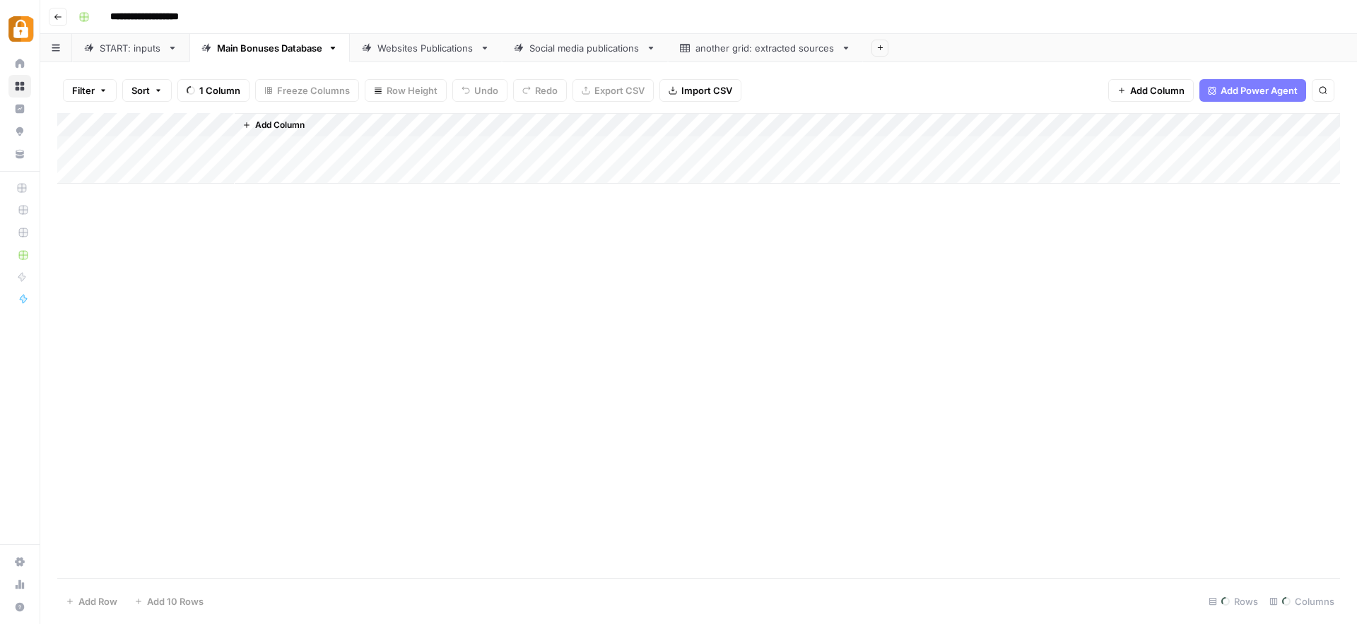
click at [137, 52] on div "START: inputs" at bounding box center [131, 48] width 62 height 14
click at [1102, 444] on div "Add Column" at bounding box center [1176, 345] width 327 height 465
click at [1117, 465] on div "Add Column" at bounding box center [1176, 345] width 327 height 465
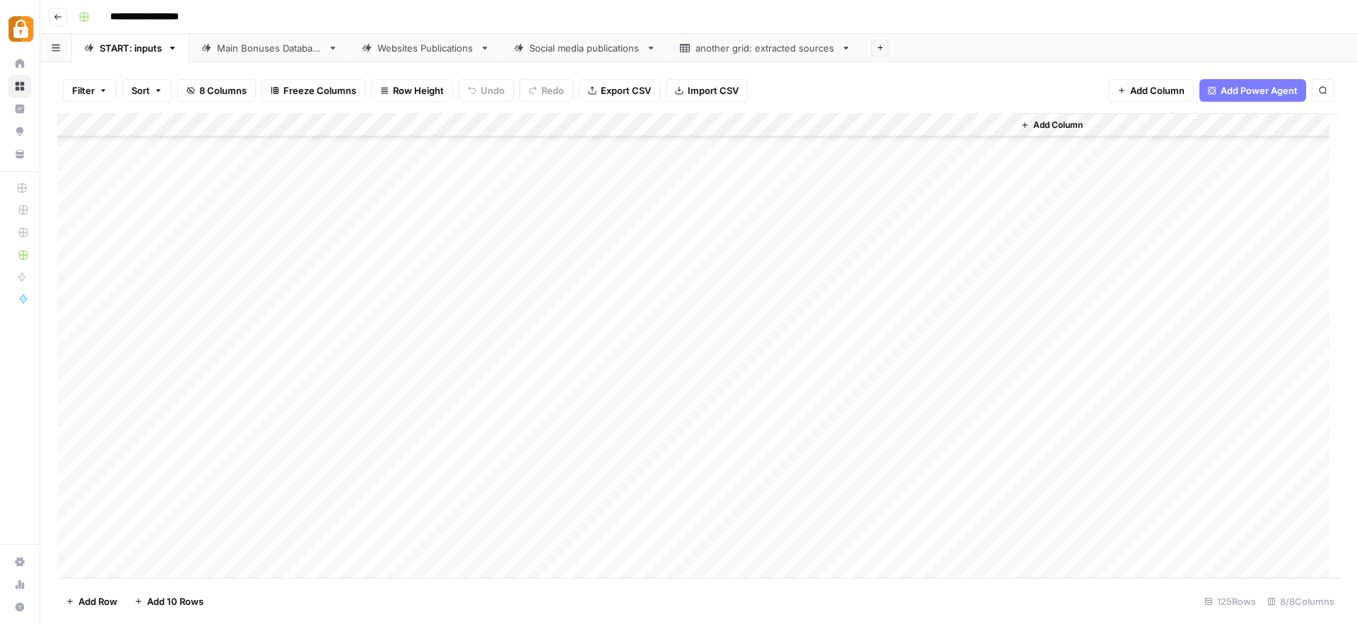
click at [584, 506] on div "Add Column" at bounding box center [698, 345] width 1283 height 465
click at [491, 535] on div "Add Column" at bounding box center [698, 345] width 1283 height 465
click at [1290, 424] on div "Add Column" at bounding box center [1176, 345] width 327 height 465
click at [627, 540] on div "Add Column" at bounding box center [698, 345] width 1283 height 465
click at [628, 519] on div "Add Column" at bounding box center [698, 345] width 1283 height 465
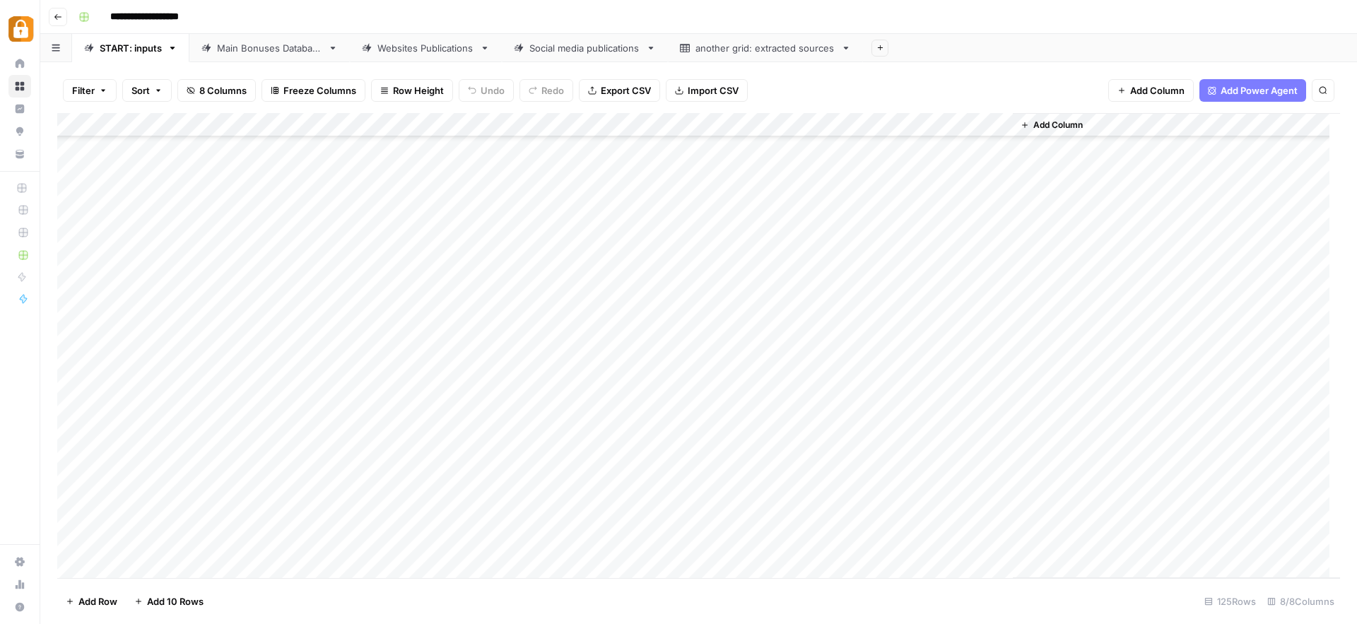
click at [290, 52] on div "Main Bonuses Database" at bounding box center [269, 48] width 105 height 14
click at [293, 478] on div "Add Column" at bounding box center [698, 345] width 1283 height 465
click at [759, 484] on div "Add Column" at bounding box center [698, 345] width 1283 height 465
click at [402, 48] on div "Websites Publications" at bounding box center [426, 48] width 97 height 14
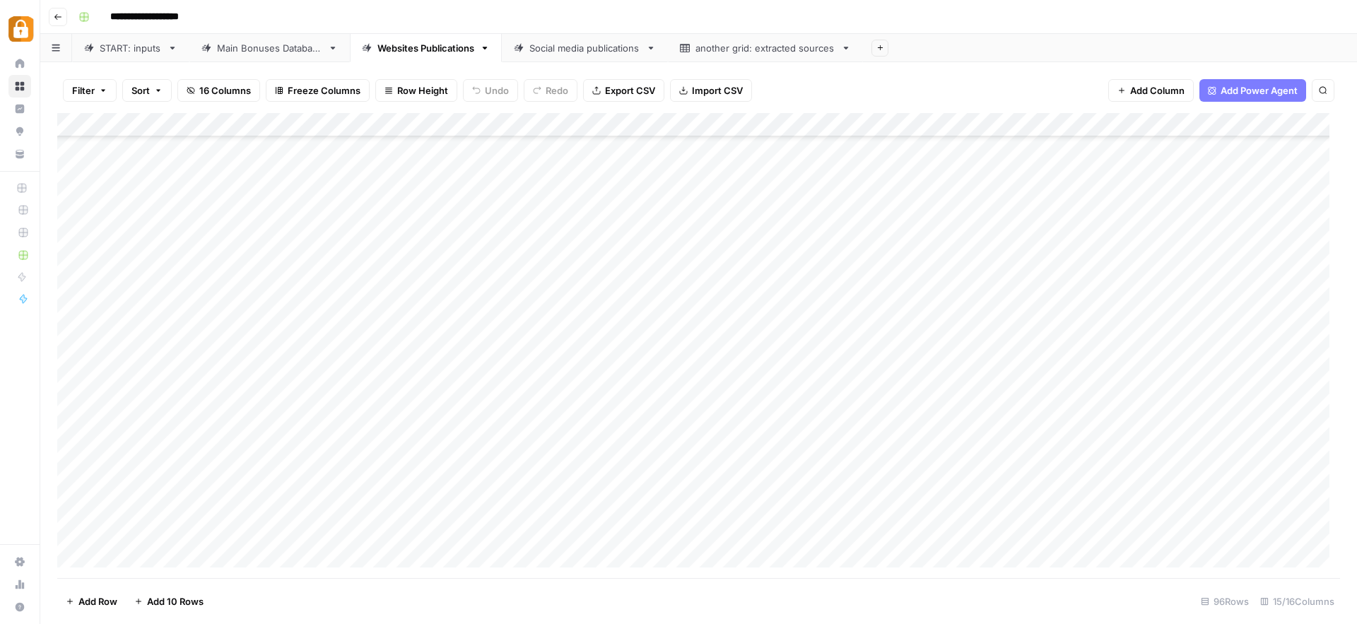
scroll to position [1900, 0]
click at [739, 481] on div "Add Column" at bounding box center [698, 345] width 1283 height 465
click at [691, 488] on div "Add Column" at bounding box center [698, 345] width 1283 height 465
click at [954, 76] on div "Filter Sort 16 Columns Freeze Columns Row Height Undo Redo Export CSV Import CS…" at bounding box center [698, 90] width 1283 height 45
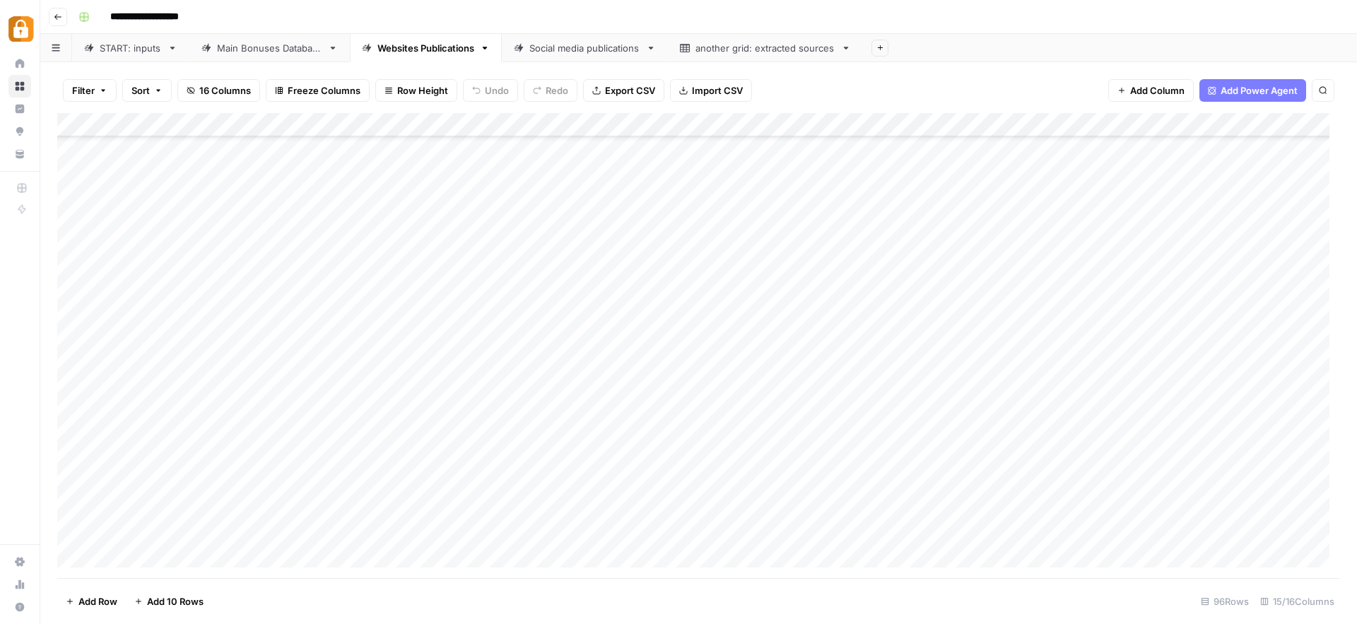
click at [124, 47] on div "START: inputs" at bounding box center [131, 48] width 62 height 14
